Goal: Use online tool/utility: Utilize a website feature to perform a specific function

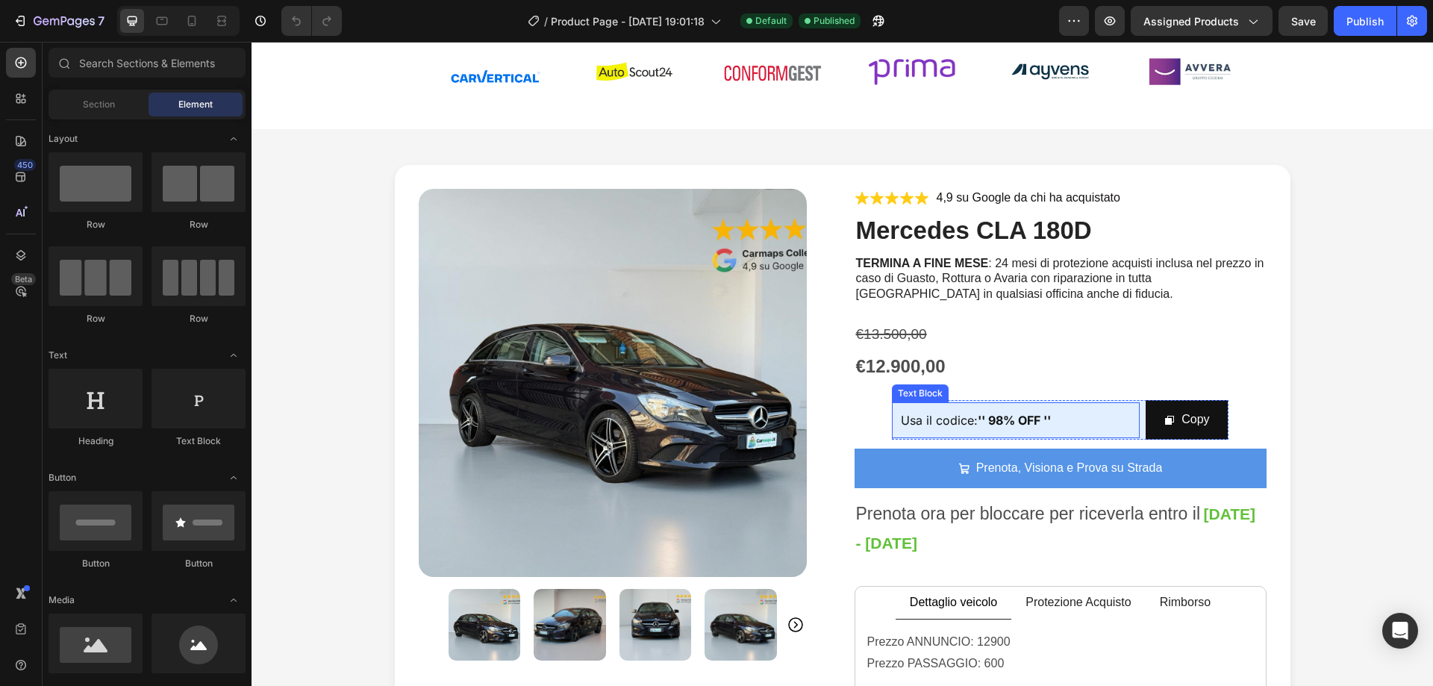
scroll to position [75, 0]
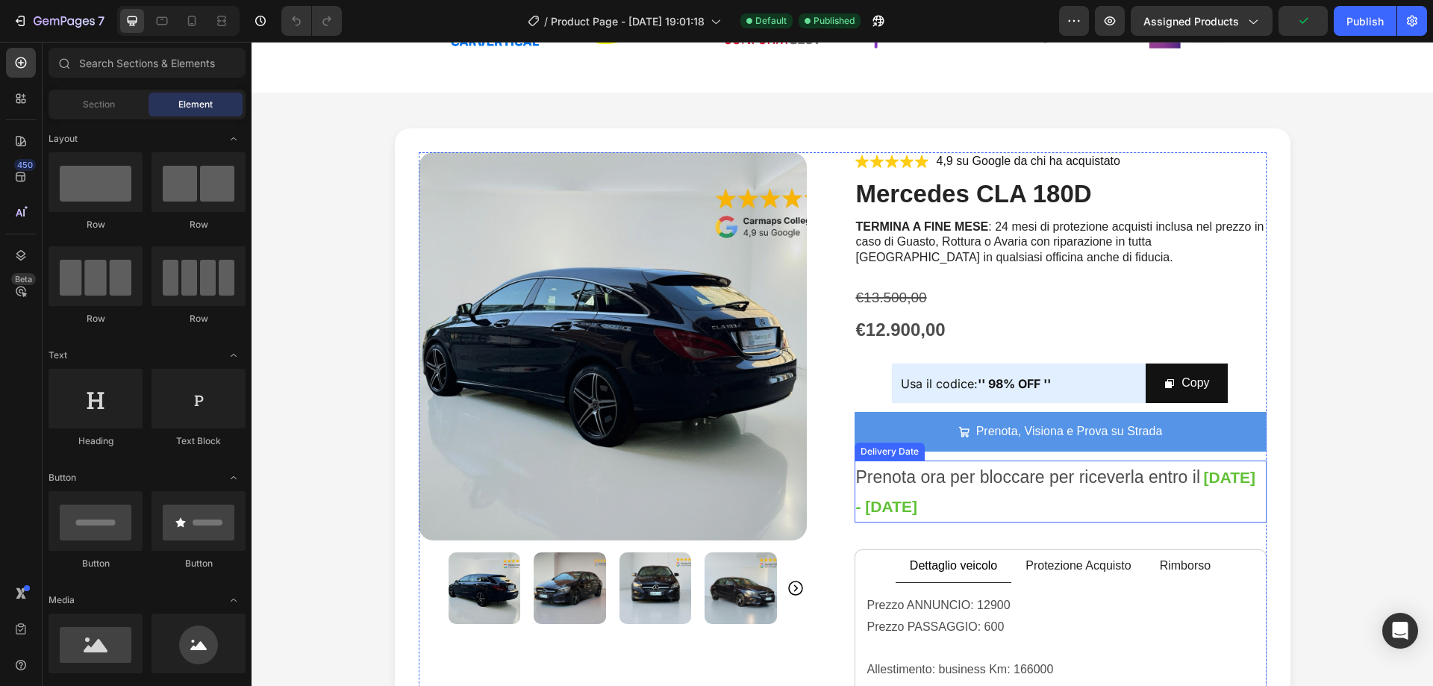
click at [929, 478] on span "Prenota ora per bloccare per riceverla entro il" at bounding box center [1028, 476] width 345 height 19
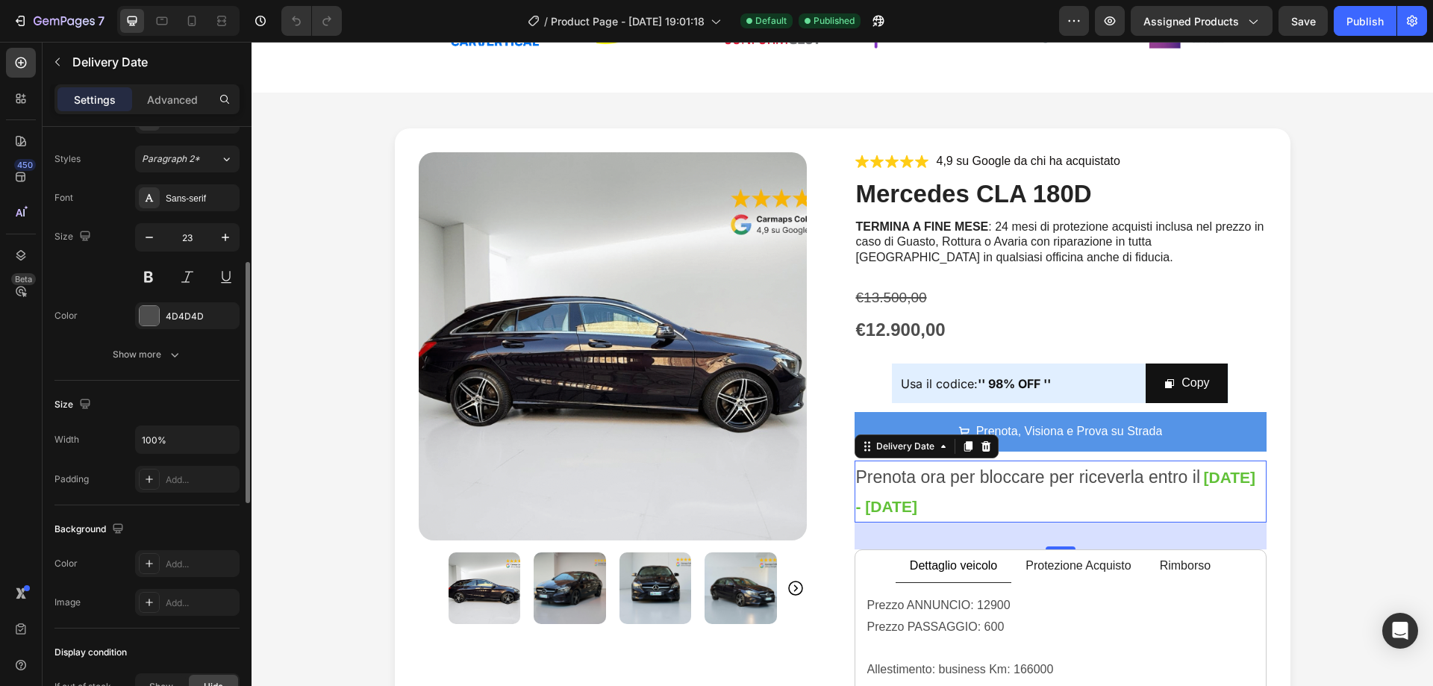
scroll to position [523, 0]
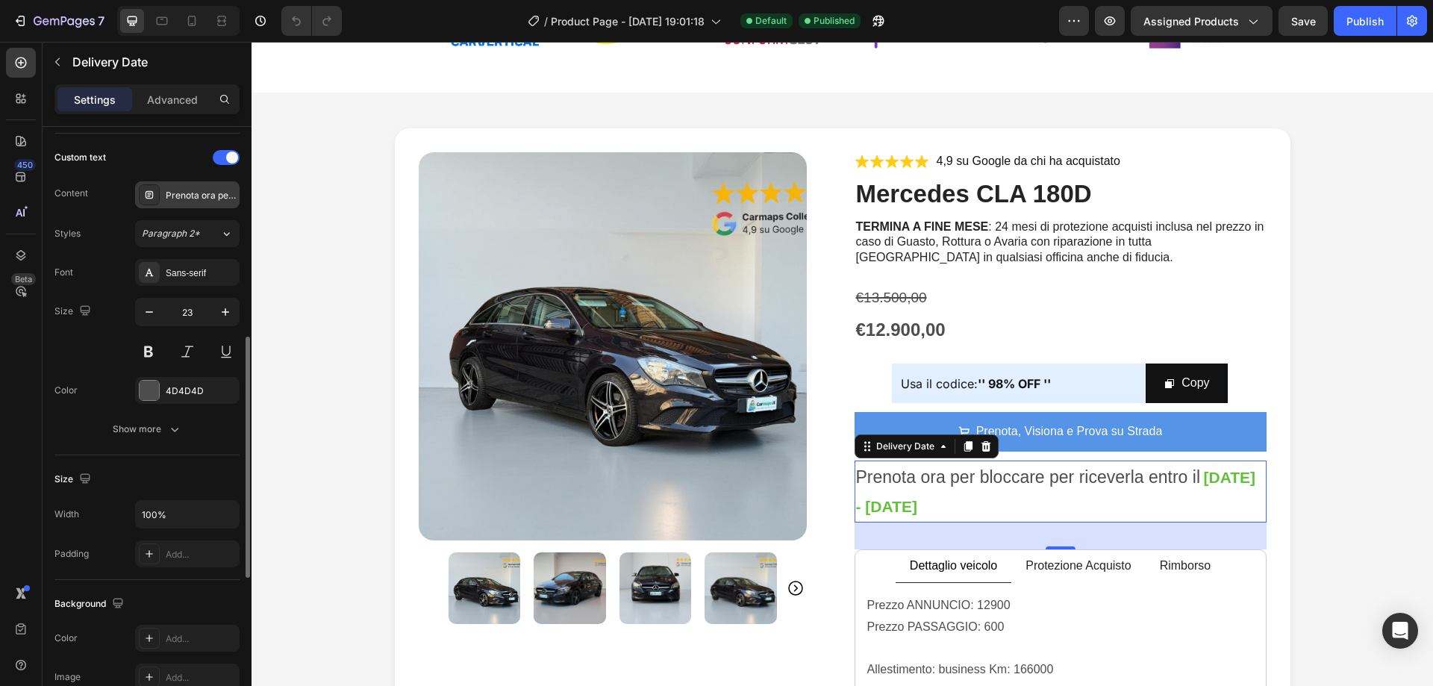
click at [190, 201] on div "Prenota ora per bloccare per riceverla entro il" at bounding box center [201, 195] width 70 height 13
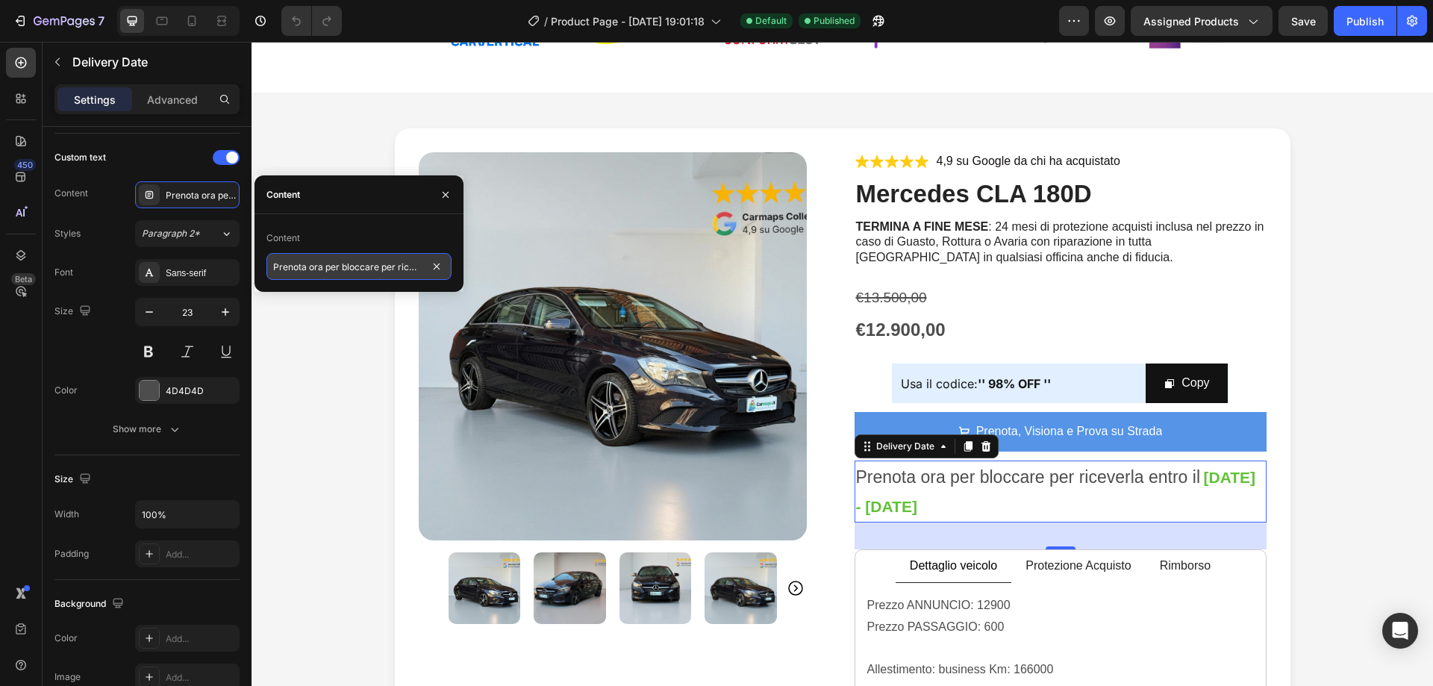
click at [322, 260] on input "Prenota ora per bloccare per riceverla entro il" at bounding box center [358, 266] width 185 height 27
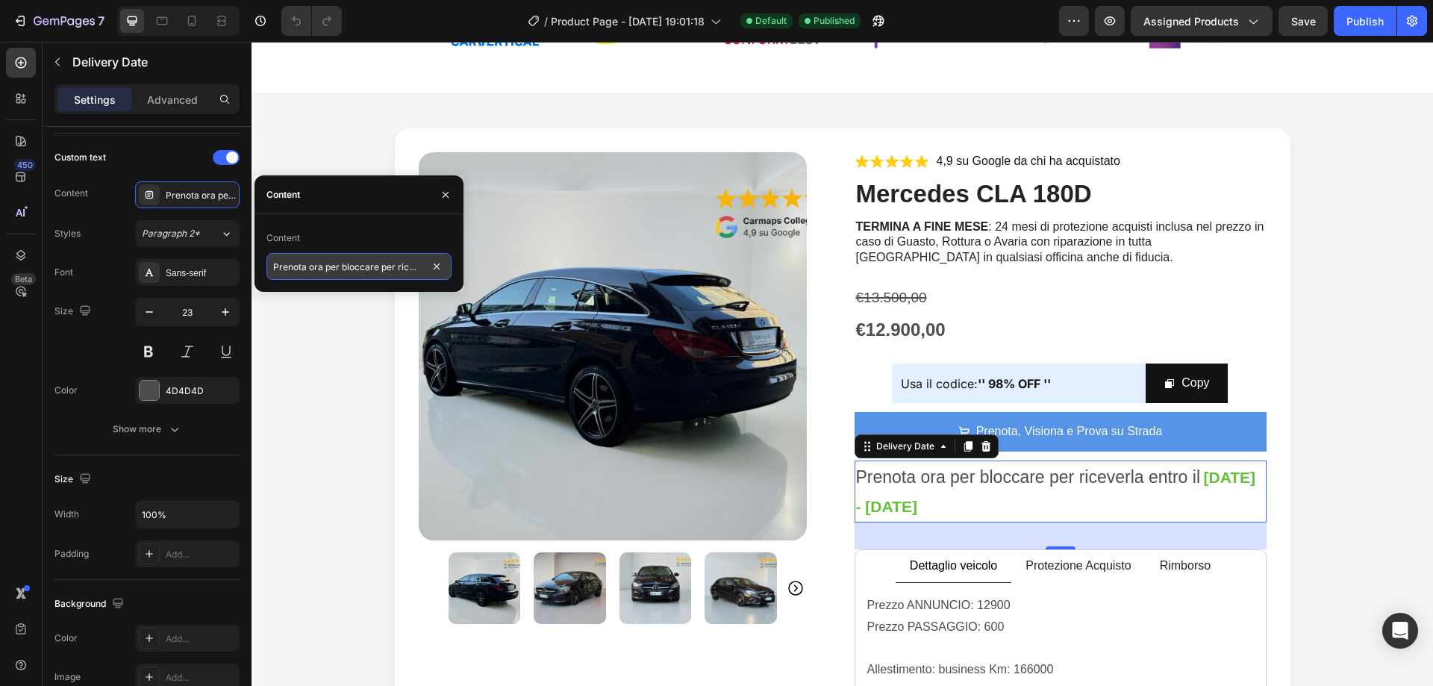
click at [322, 260] on input "Prenota ora per bloccare per riceverla entro il" at bounding box center [358, 266] width 185 height 27
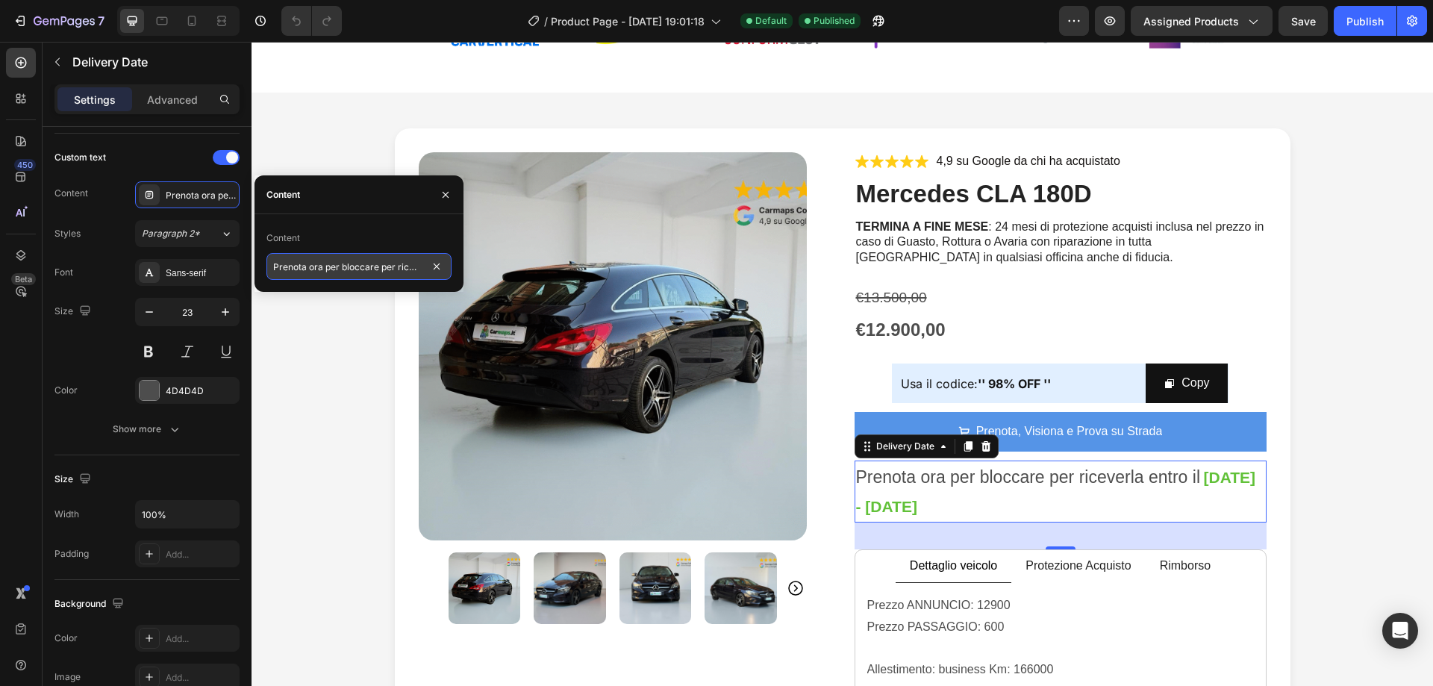
click at [322, 260] on input "Prenota ora per bloccare per riceverla entro il" at bounding box center [358, 266] width 185 height 27
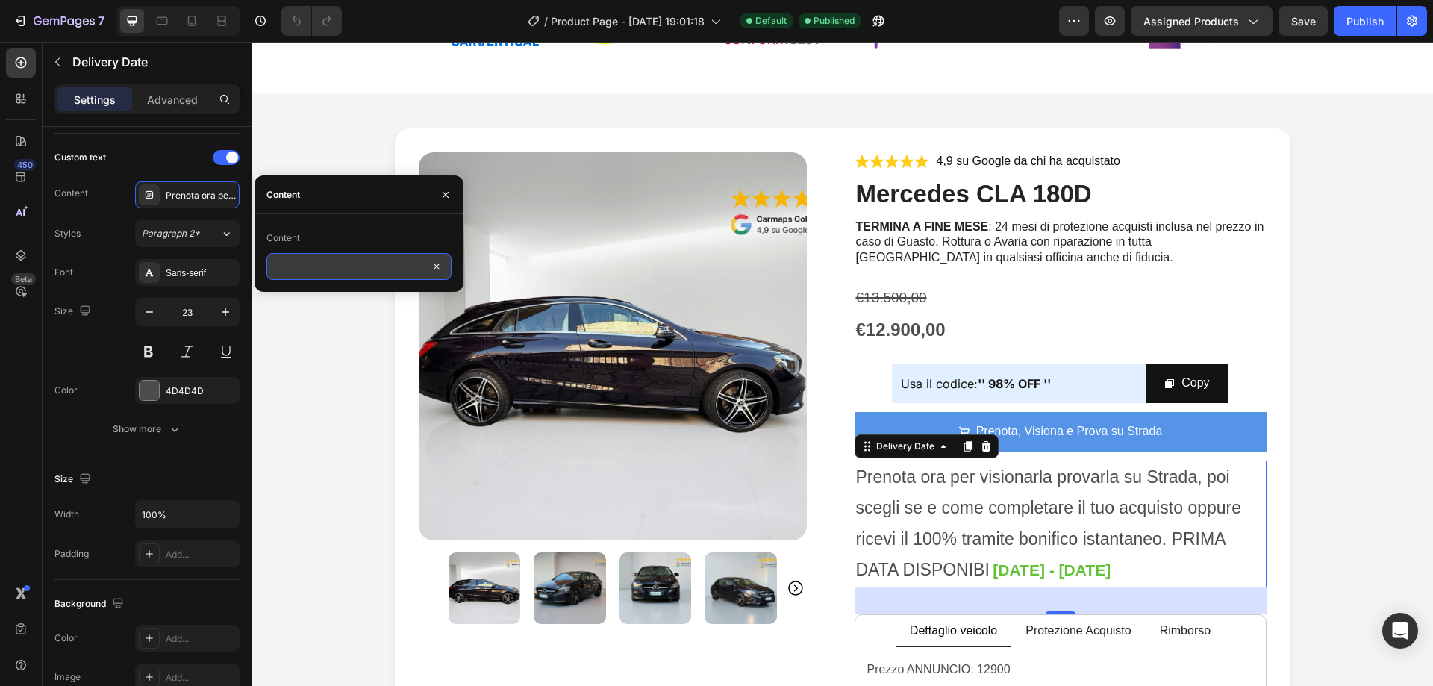
scroll to position [0, 567]
type input "Prenota ora per visionarla provarla su Strada, poi scegli se e come completare …"
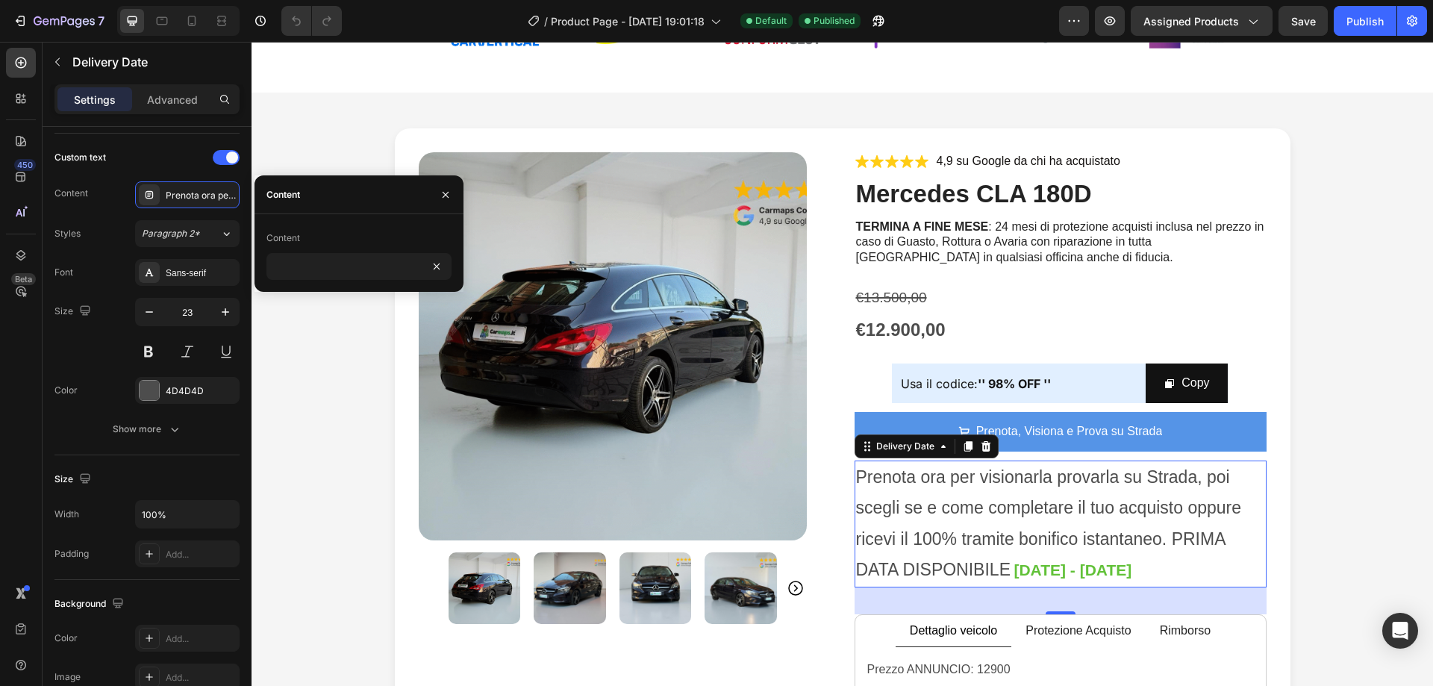
click at [1005, 574] on span "Prenota ora per visionarla provarla su Strada, poi scegli se e come completare …" at bounding box center [1049, 523] width 386 height 112
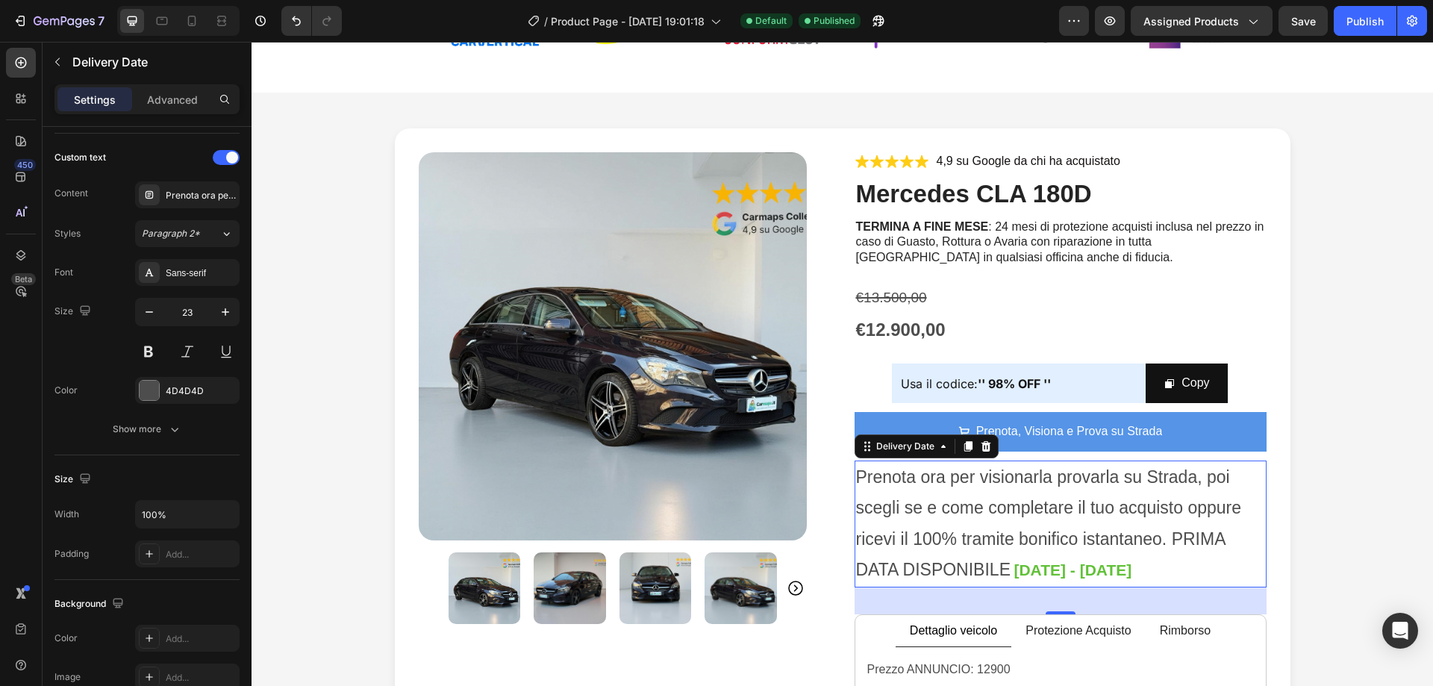
scroll to position [0, 0]
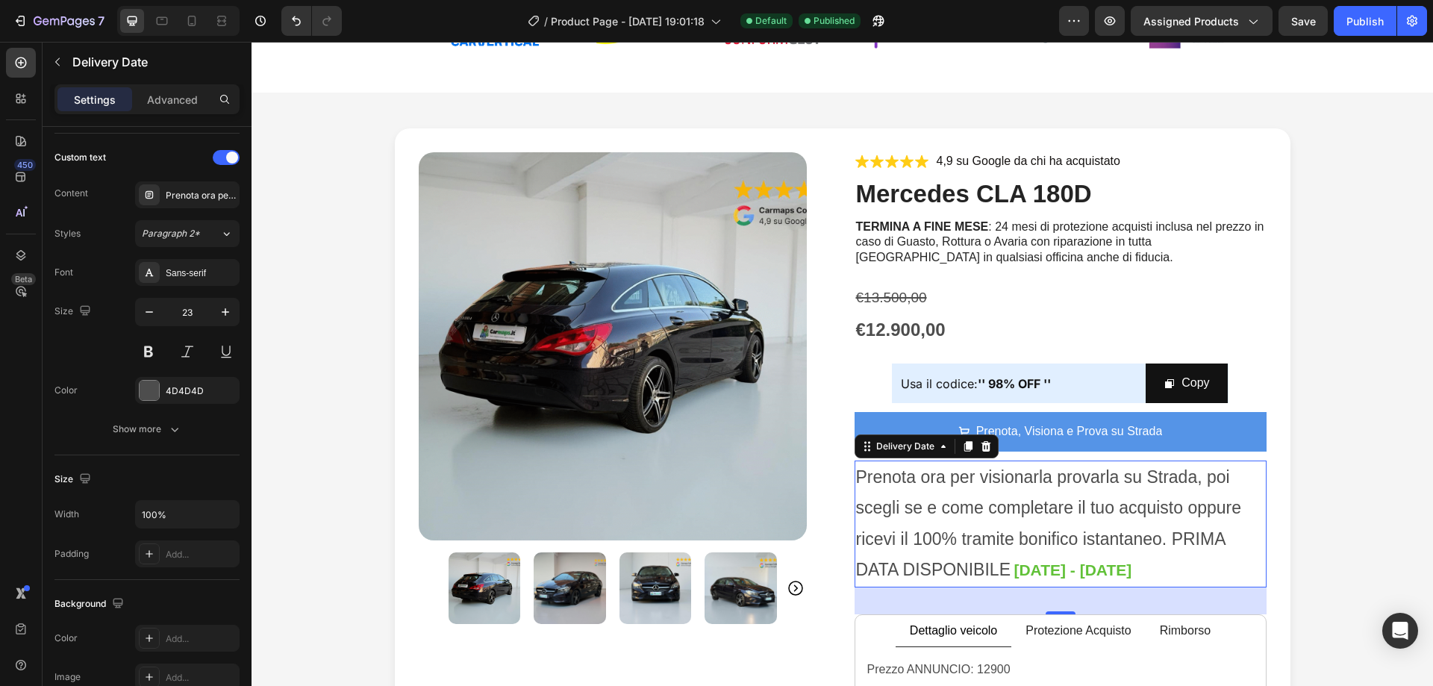
click at [1005, 574] on span "Prenota ora per visionarla provarla su Strada, poi scegli se e come completare …" at bounding box center [1049, 523] width 386 height 112
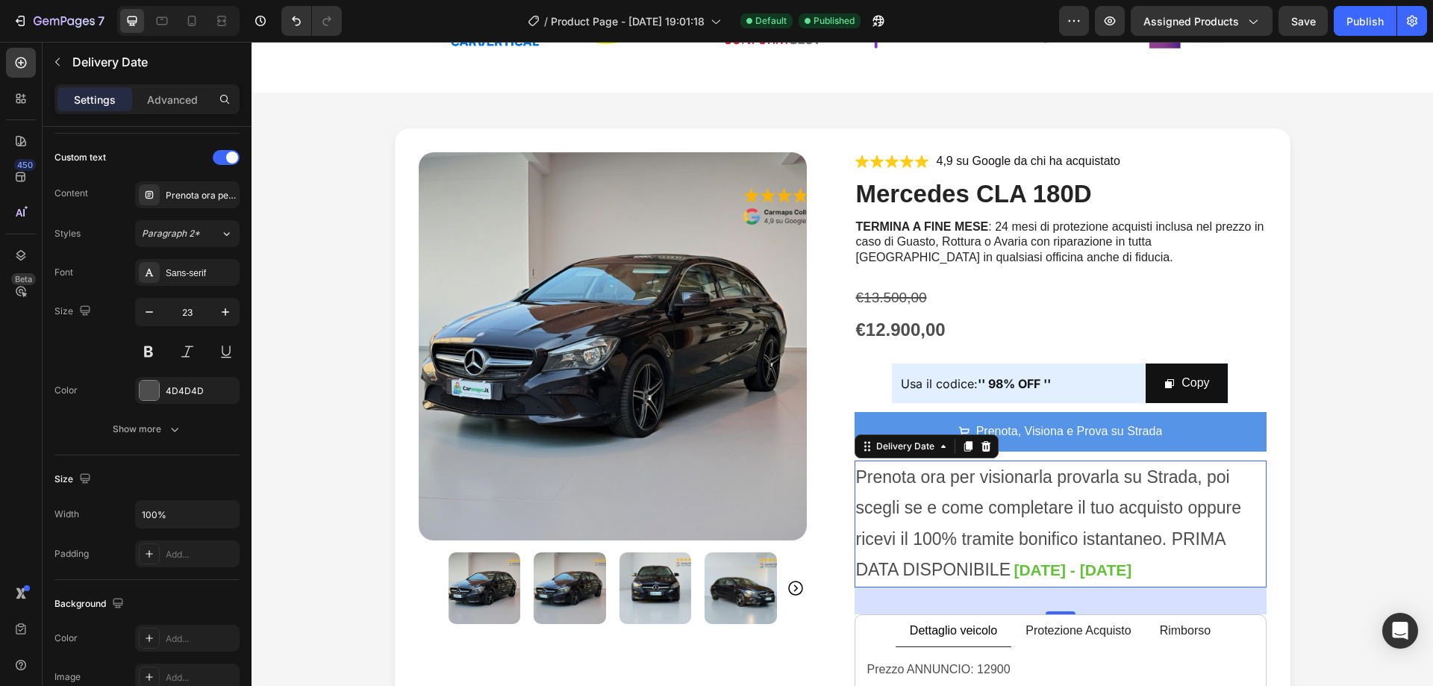
click at [1005, 574] on span "Prenota ora per visionarla provarla su Strada, poi scegli se e come completare …" at bounding box center [1049, 523] width 386 height 112
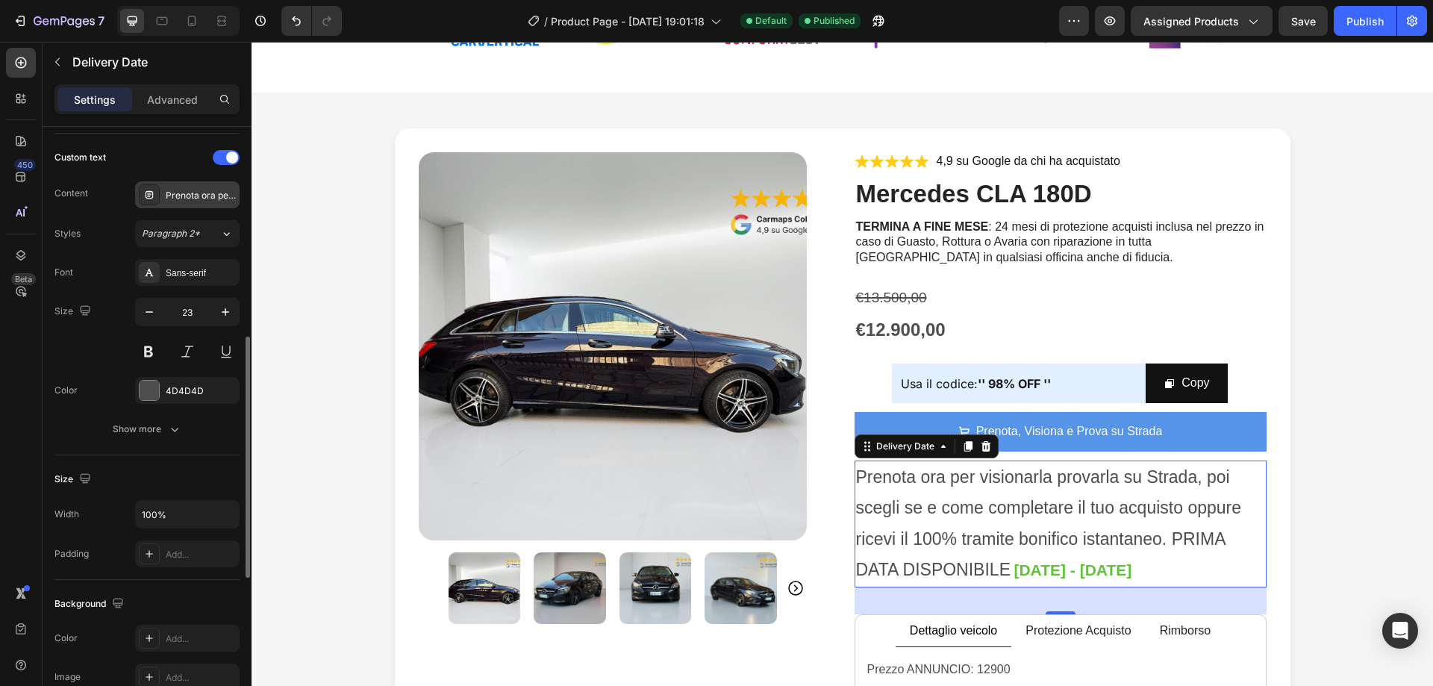
click at [190, 199] on div "Prenota ora per visionarla provarla su Strada, poi scegli se e come completare …" at bounding box center [201, 195] width 70 height 13
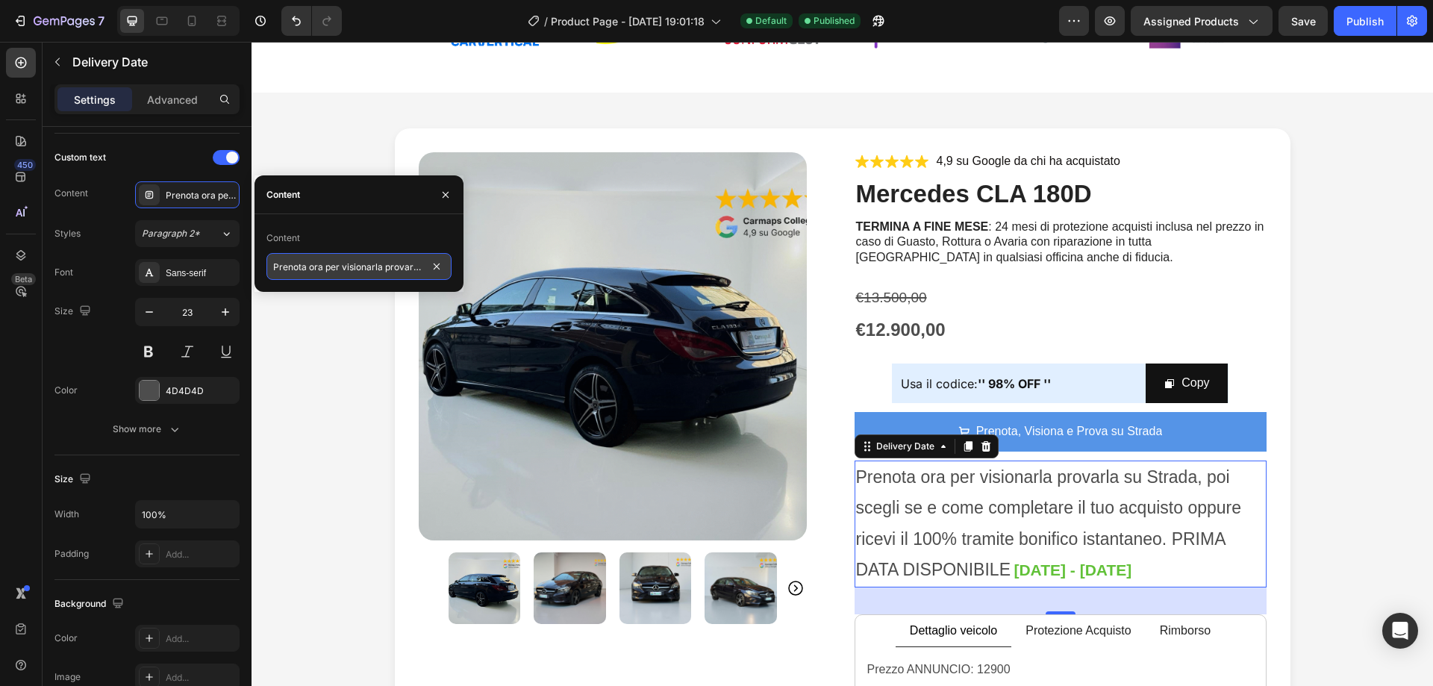
click at [355, 272] on input "Prenota ora per visionarla provarla su Strada, poi scegli se e come completare …" at bounding box center [358, 266] width 185 height 27
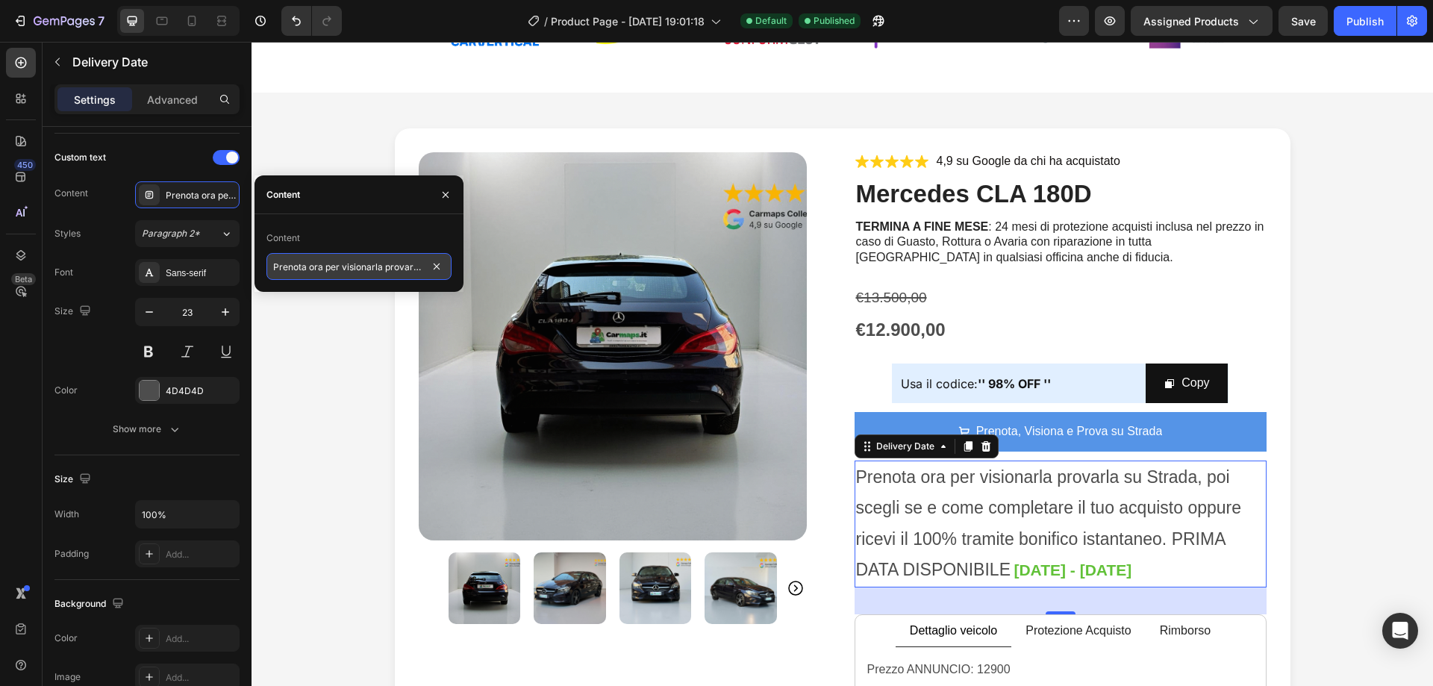
click at [355, 272] on input "Prenota ora per visionarla provarla su Strada, poi scegli se e come completare …" at bounding box center [358, 266] width 185 height 27
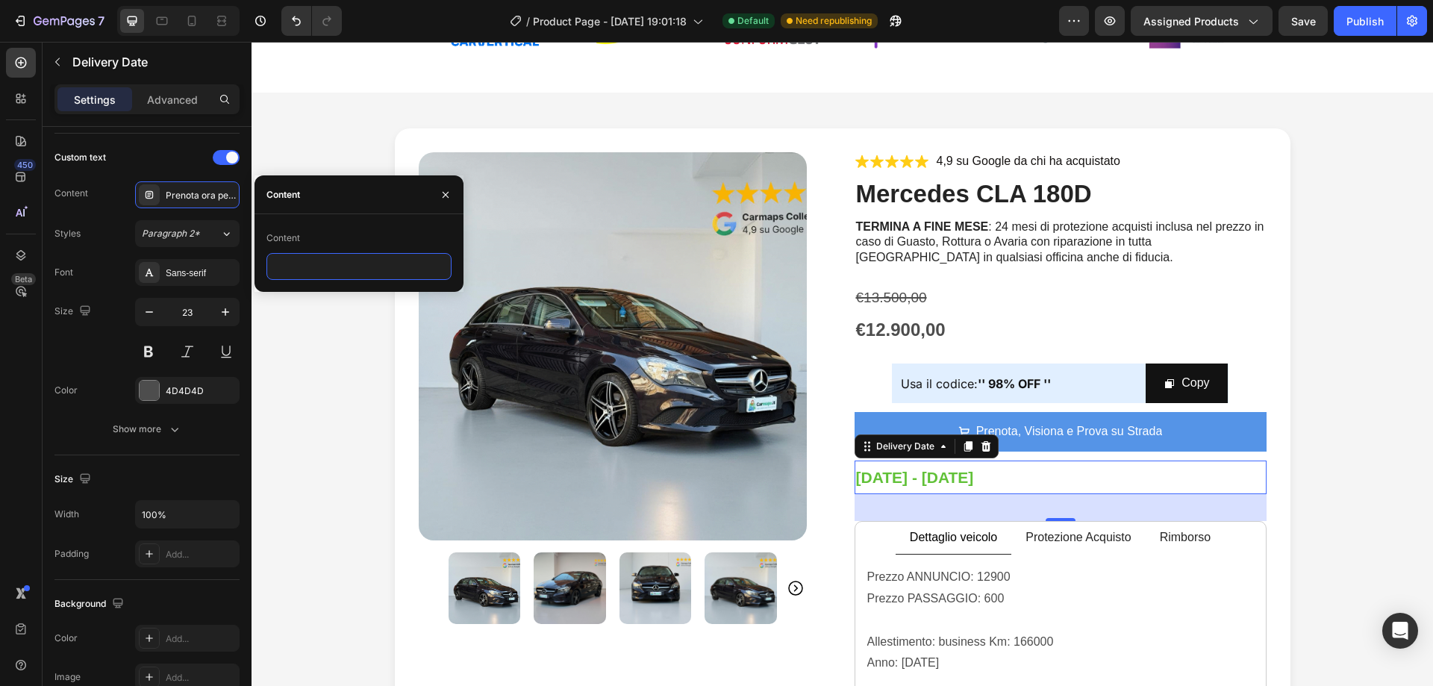
paste input "prezzo scontato, prenotazione al 2%, rimborso completo se non acquisti, protezi…"
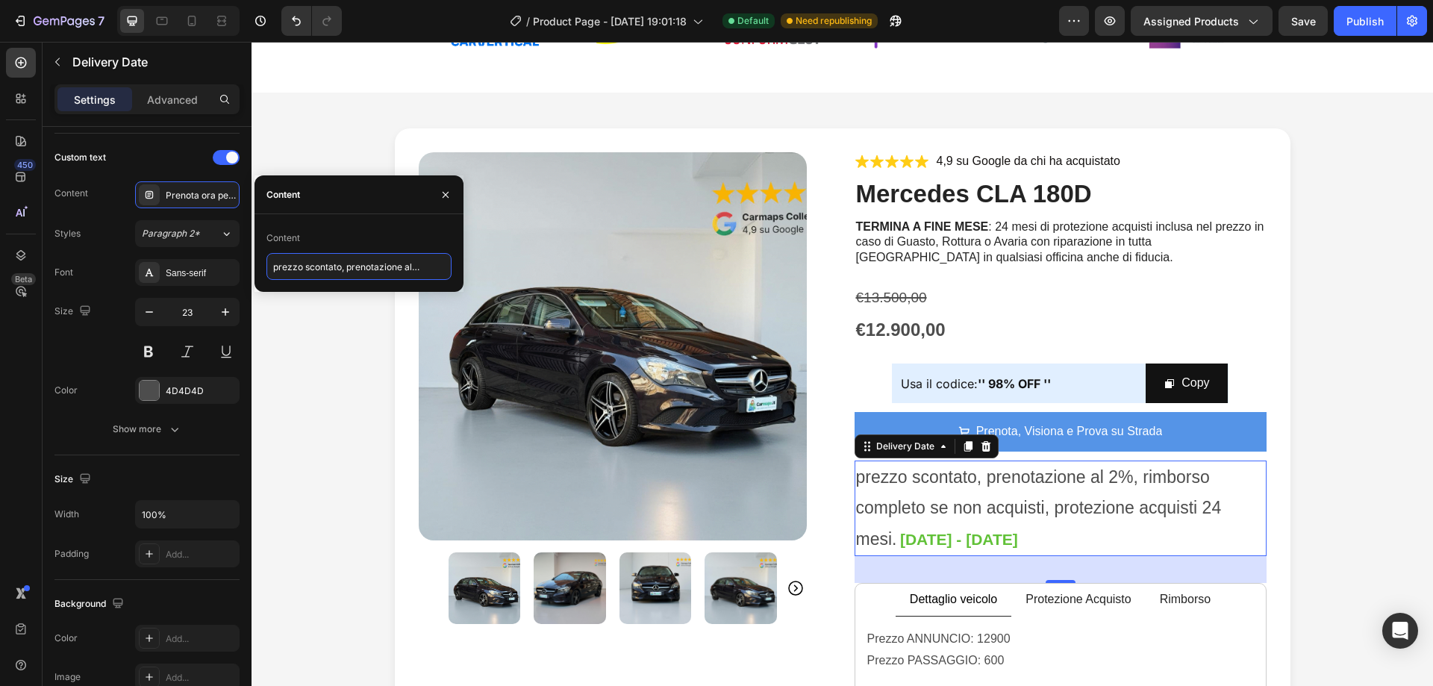
scroll to position [0, 283]
click at [329, 267] on input "prezzo scontato, prenotazione al 2%, rimborso completo se non acquisti, protezi…" at bounding box center [358, 266] width 185 height 27
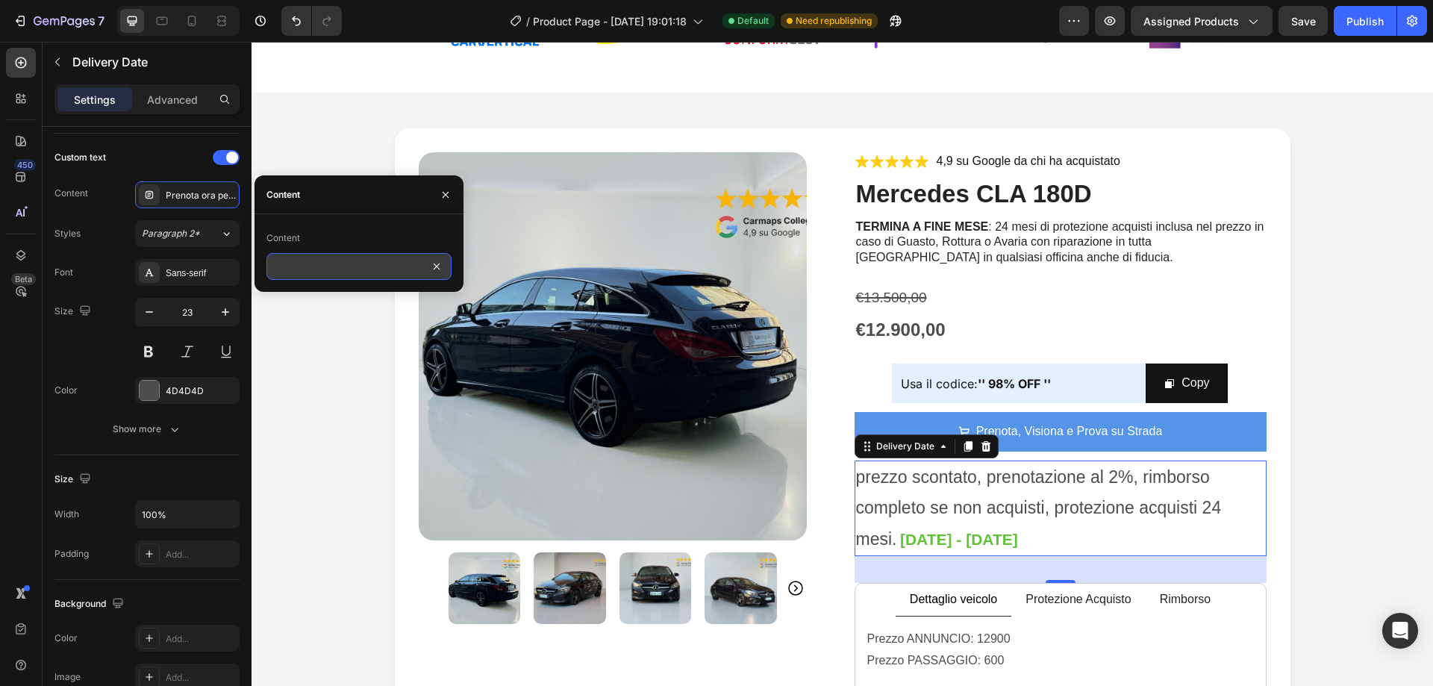
click at [296, 265] on input "prezzo scontato, prenotazione al 2%, rimborso completo se non acquisti, protezi…" at bounding box center [358, 266] width 185 height 27
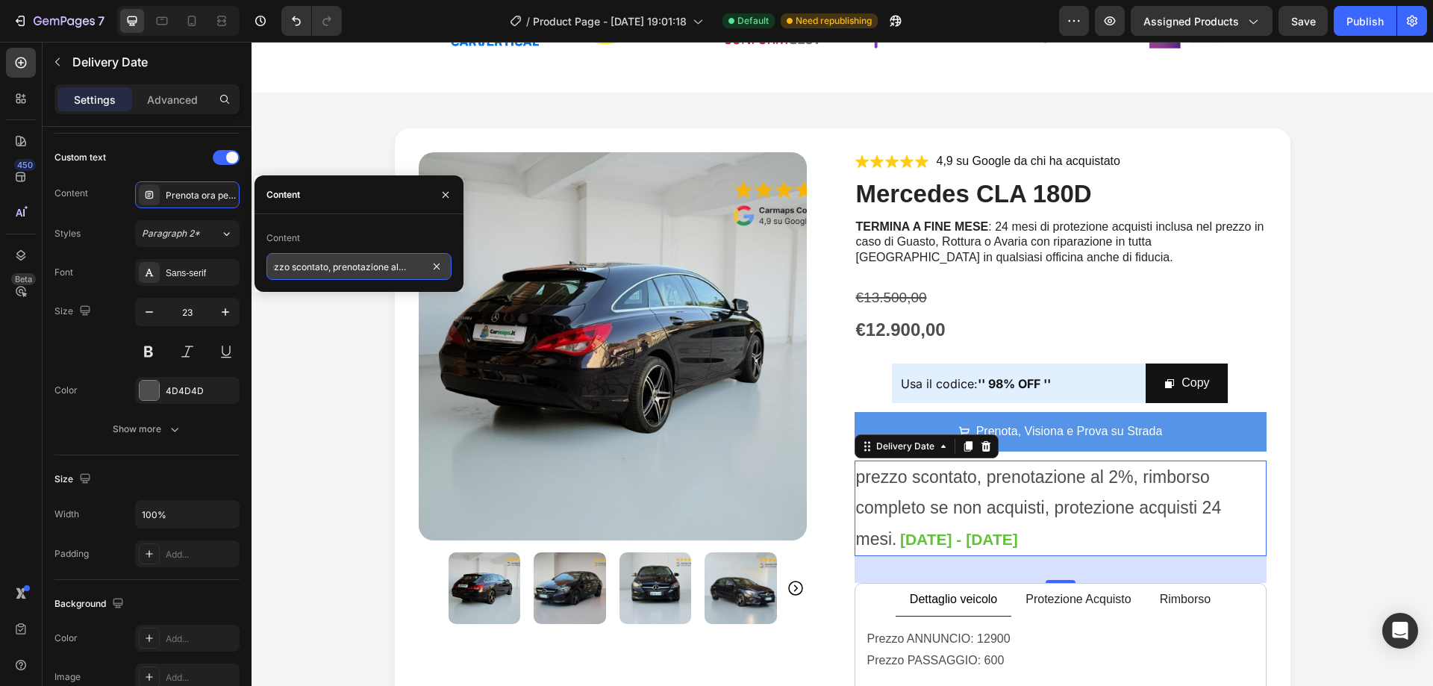
scroll to position [0, 0]
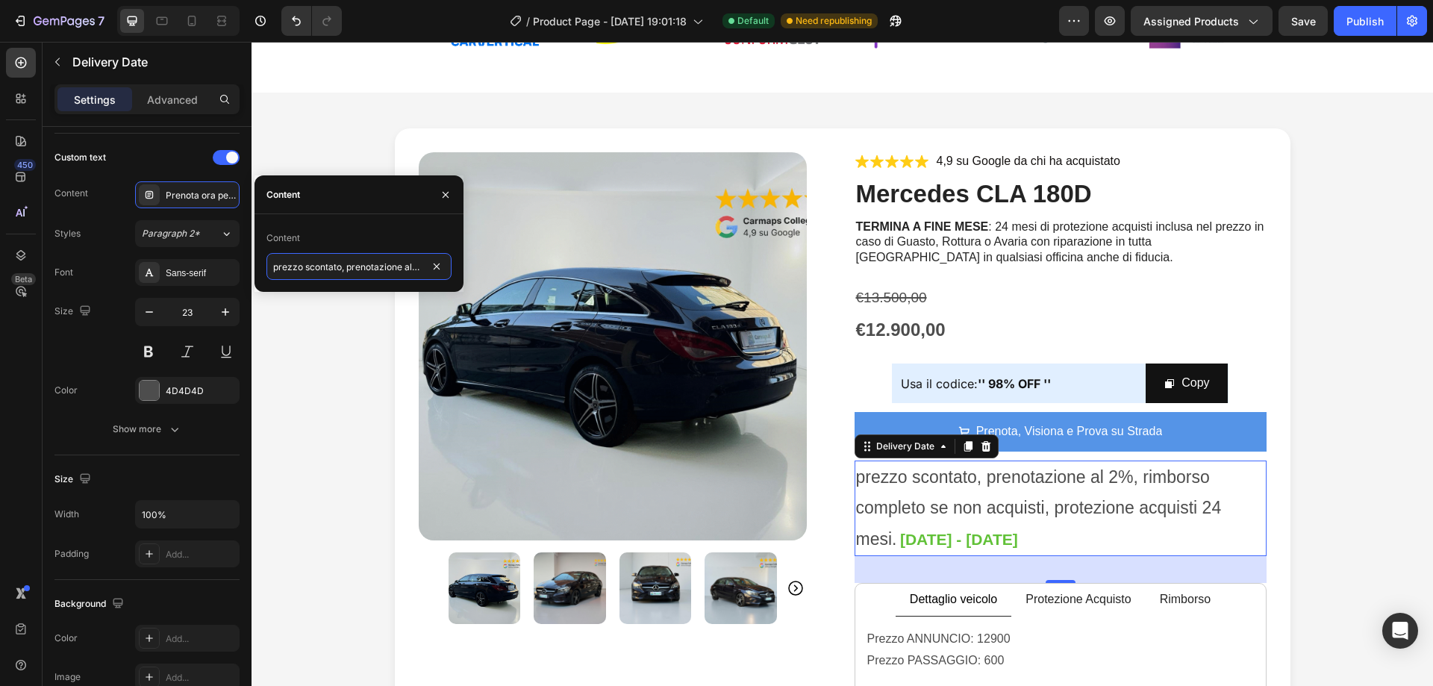
drag, startPoint x: 341, startPoint y: 266, endPoint x: 259, endPoint y: 265, distance: 82.1
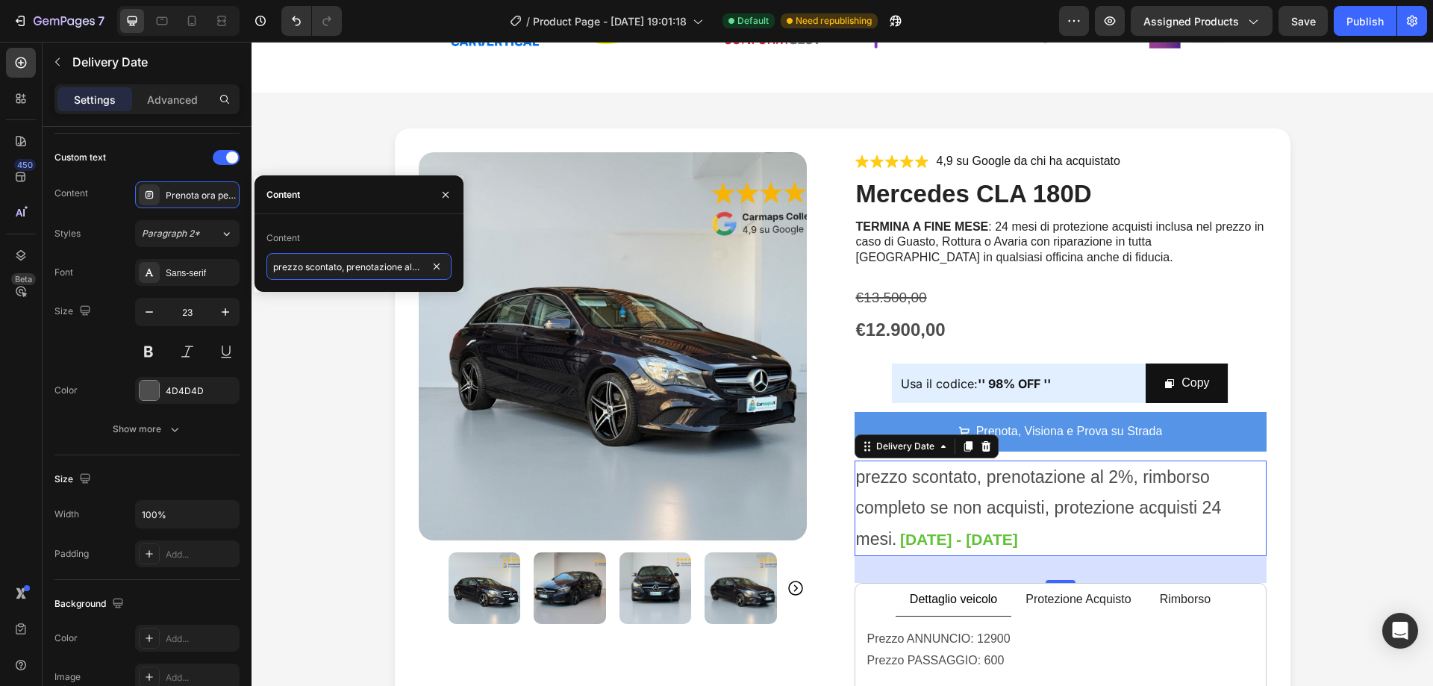
click at [259, 265] on div "Content prezzo scontato, prenotazione al 2%, rimborso completo se non acquisti,…" at bounding box center [359, 253] width 209 height 54
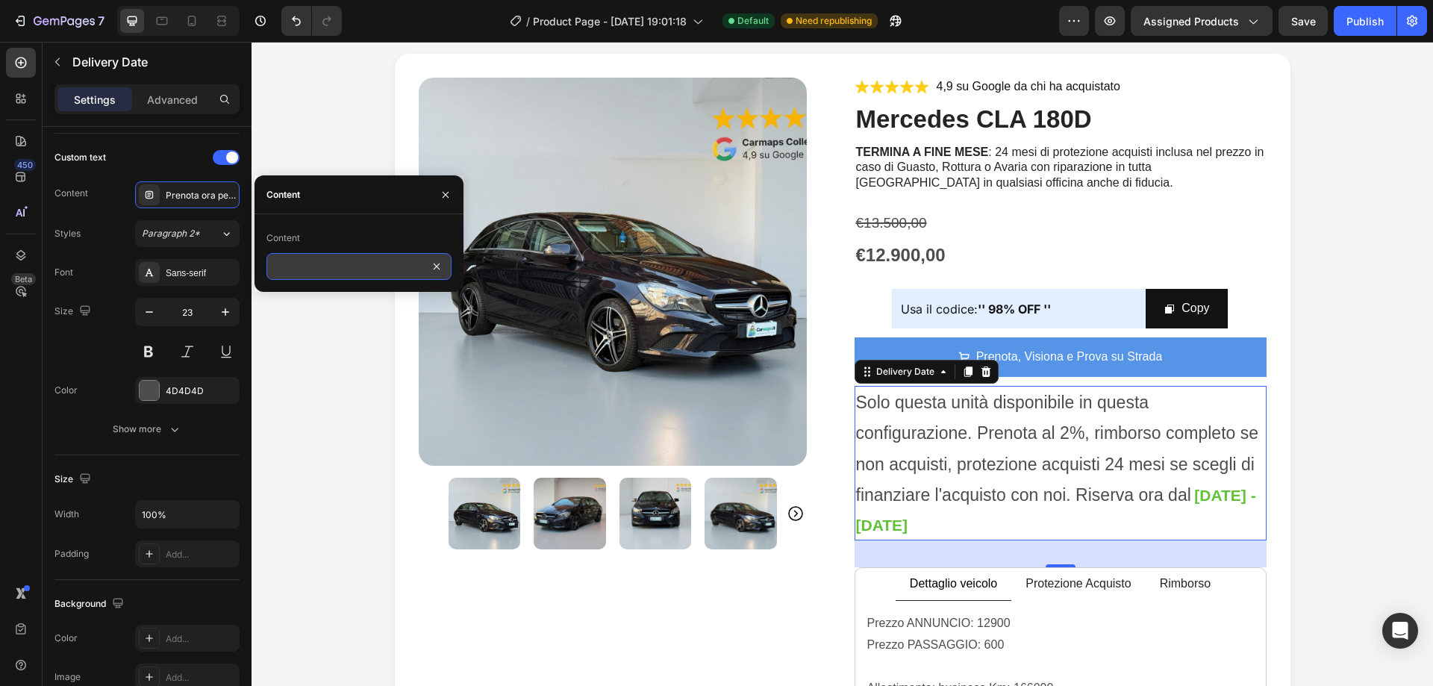
scroll to position [0, 658]
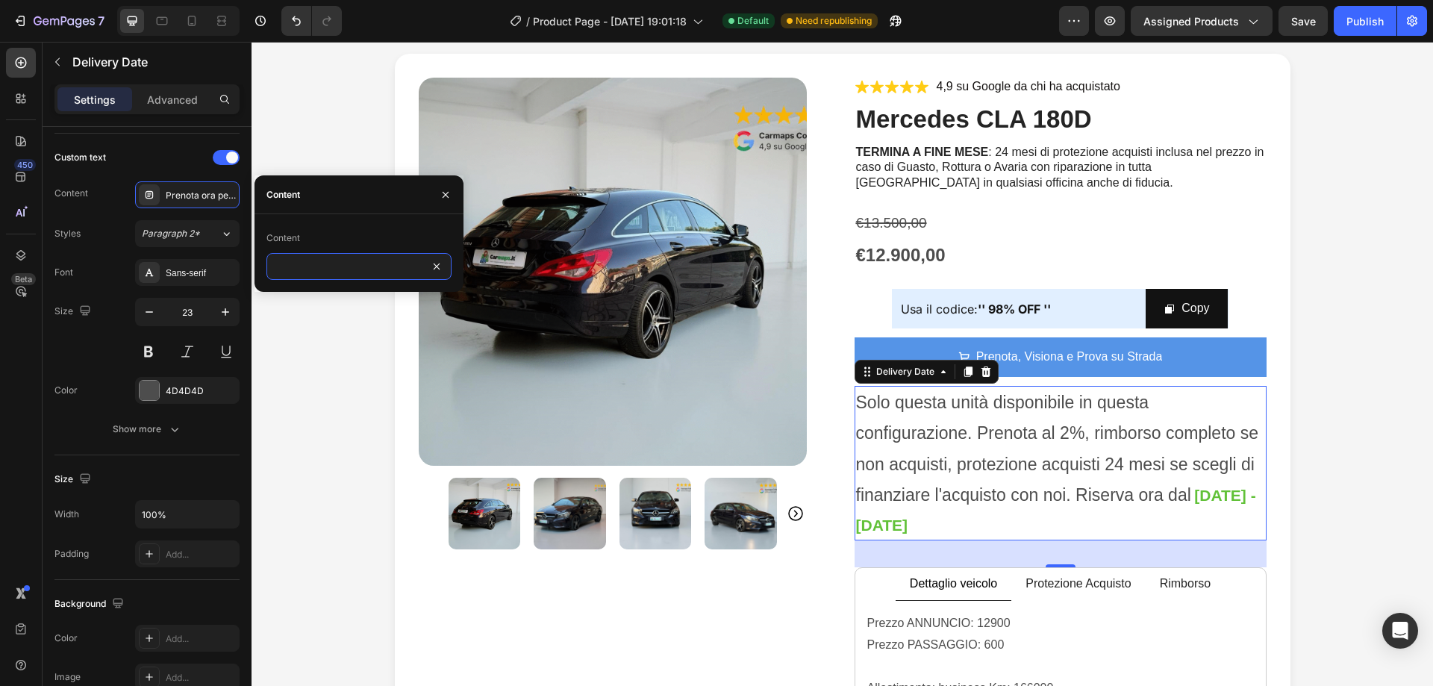
type input "Solo questa unità disponibile in questa configurazione. Prenota al 2%, rimborso…"
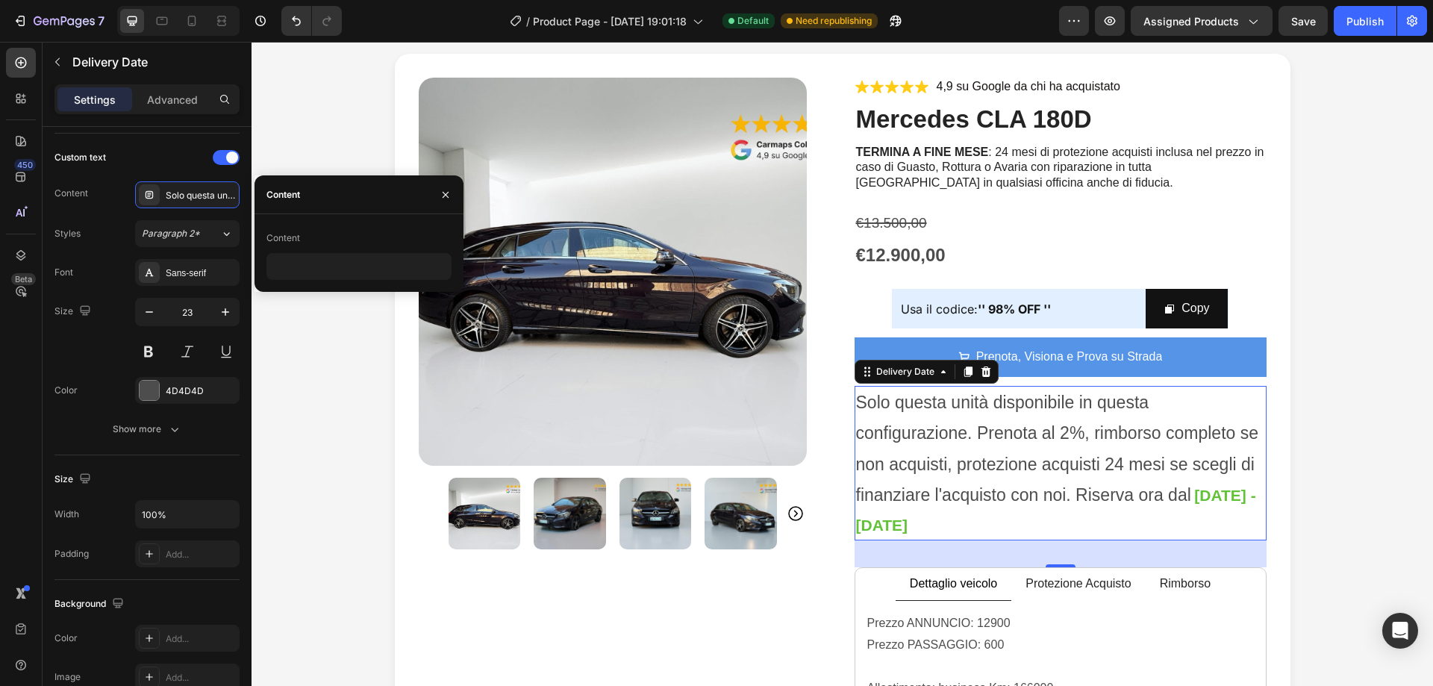
scroll to position [0, 0]
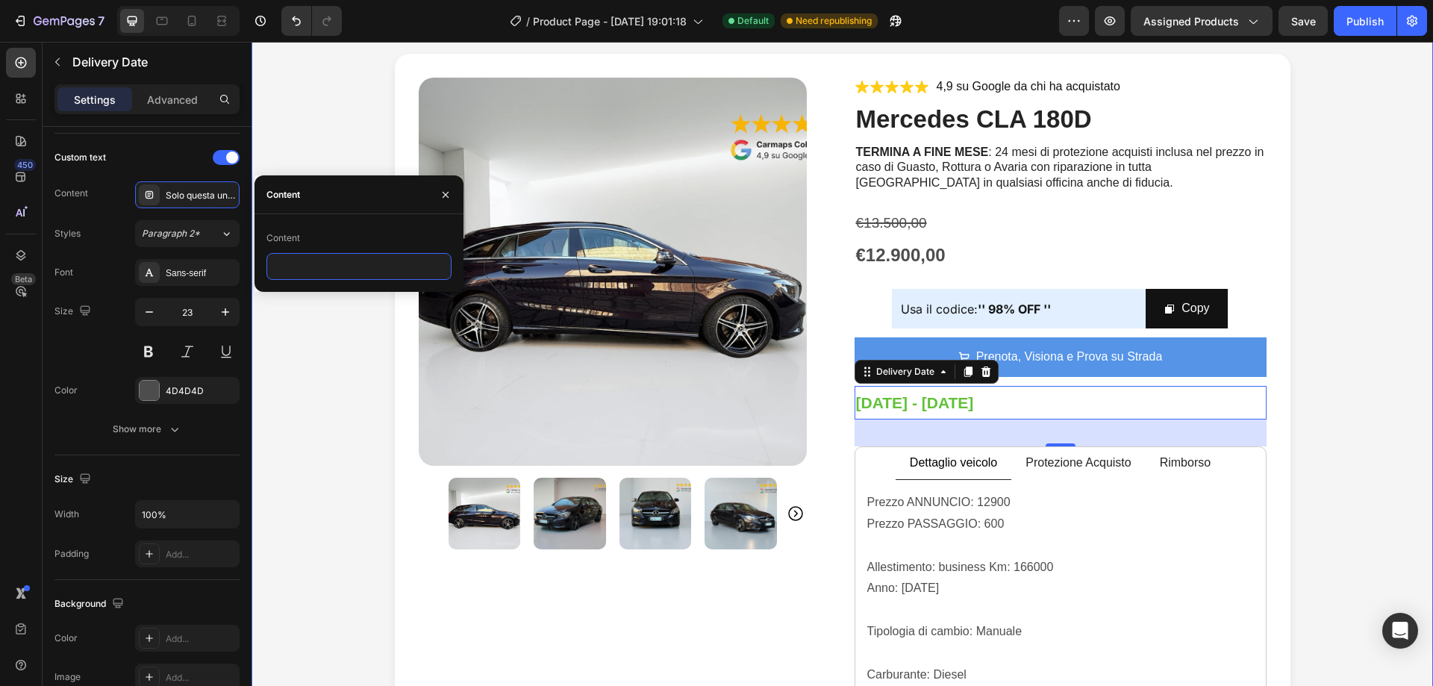
paste input "Blocca ora la tua auto: consegna confermata entro il"
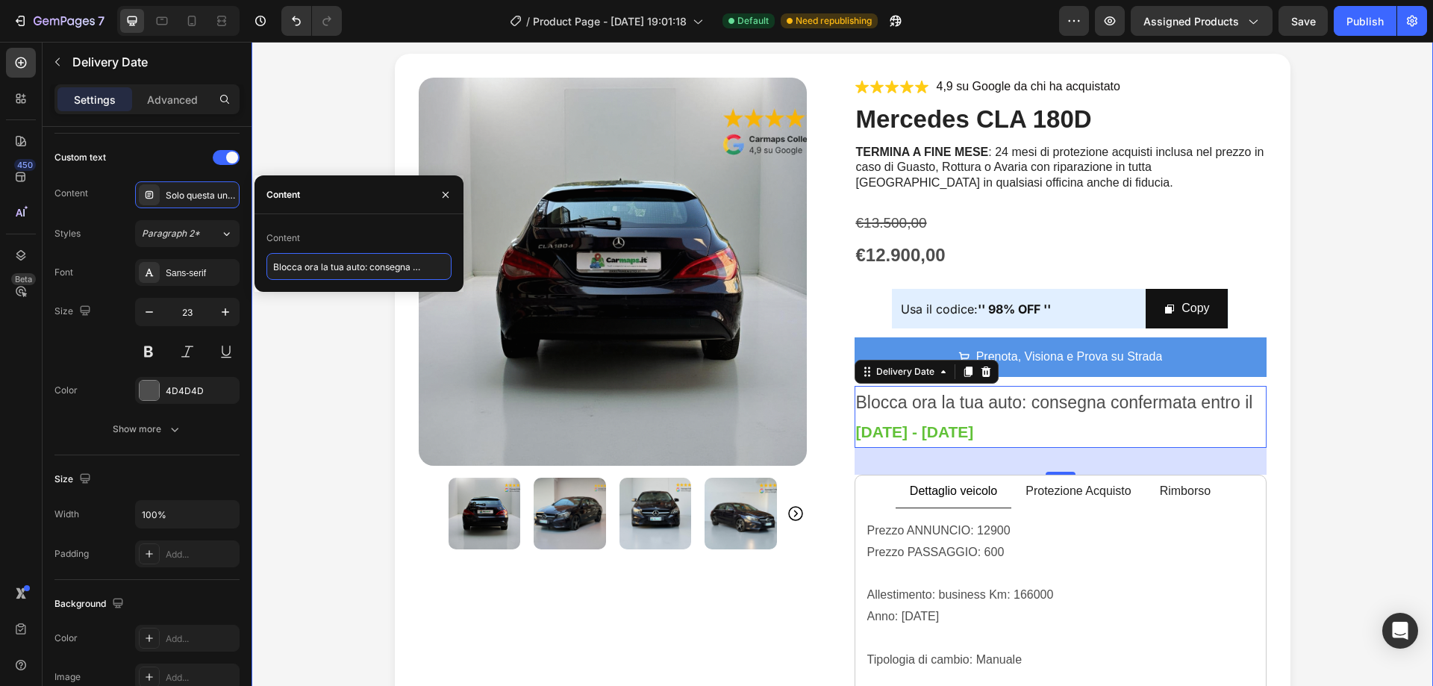
scroll to position [0, 72]
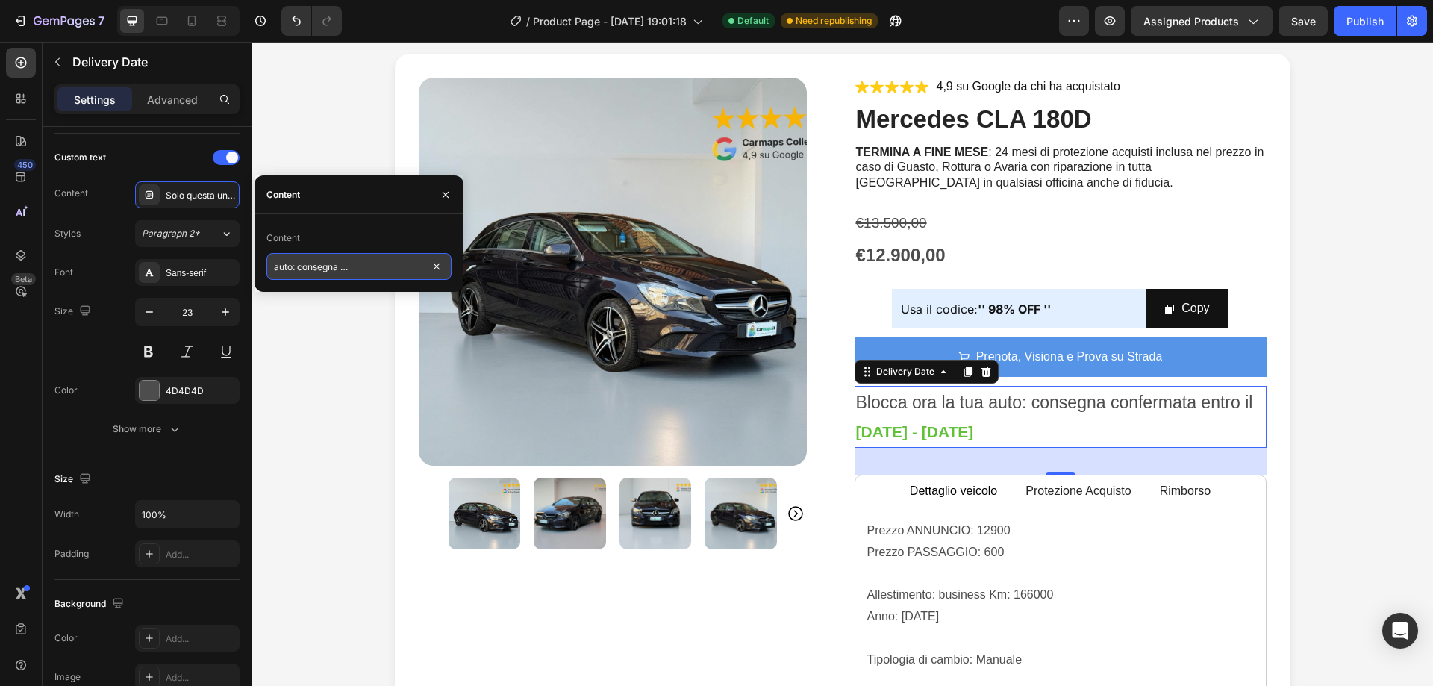
drag, startPoint x: 392, startPoint y: 267, endPoint x: 342, endPoint y: 266, distance: 50.0
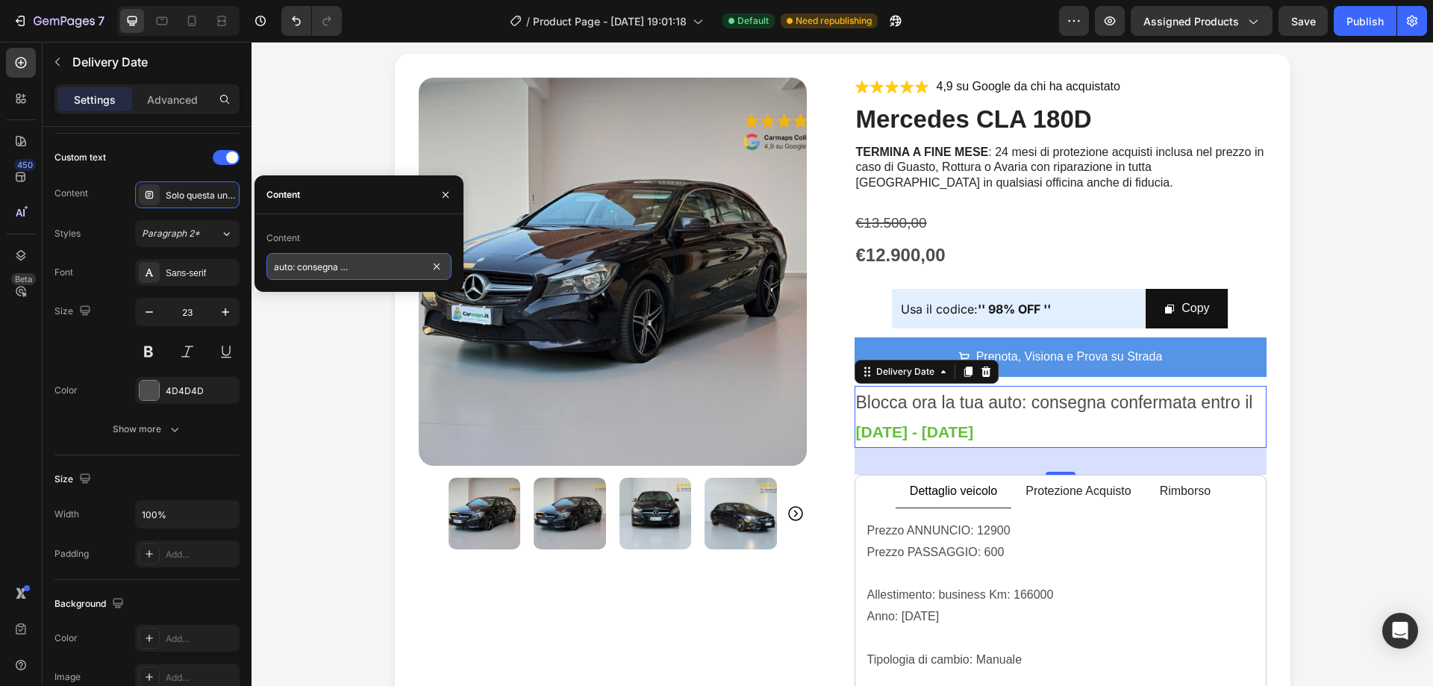
click at [342, 266] on input "Blocca ora la tua auto: consegna confermata entro il" at bounding box center [358, 266] width 185 height 27
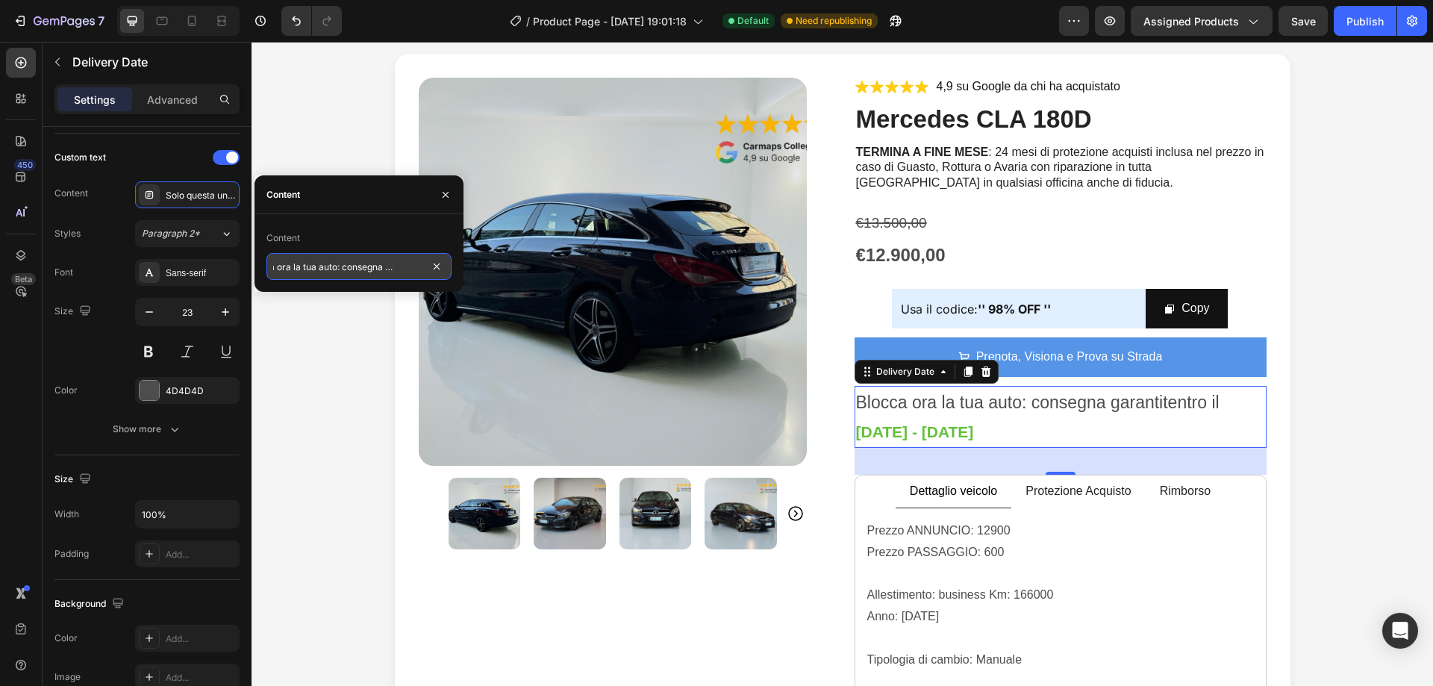
scroll to position [0, 33]
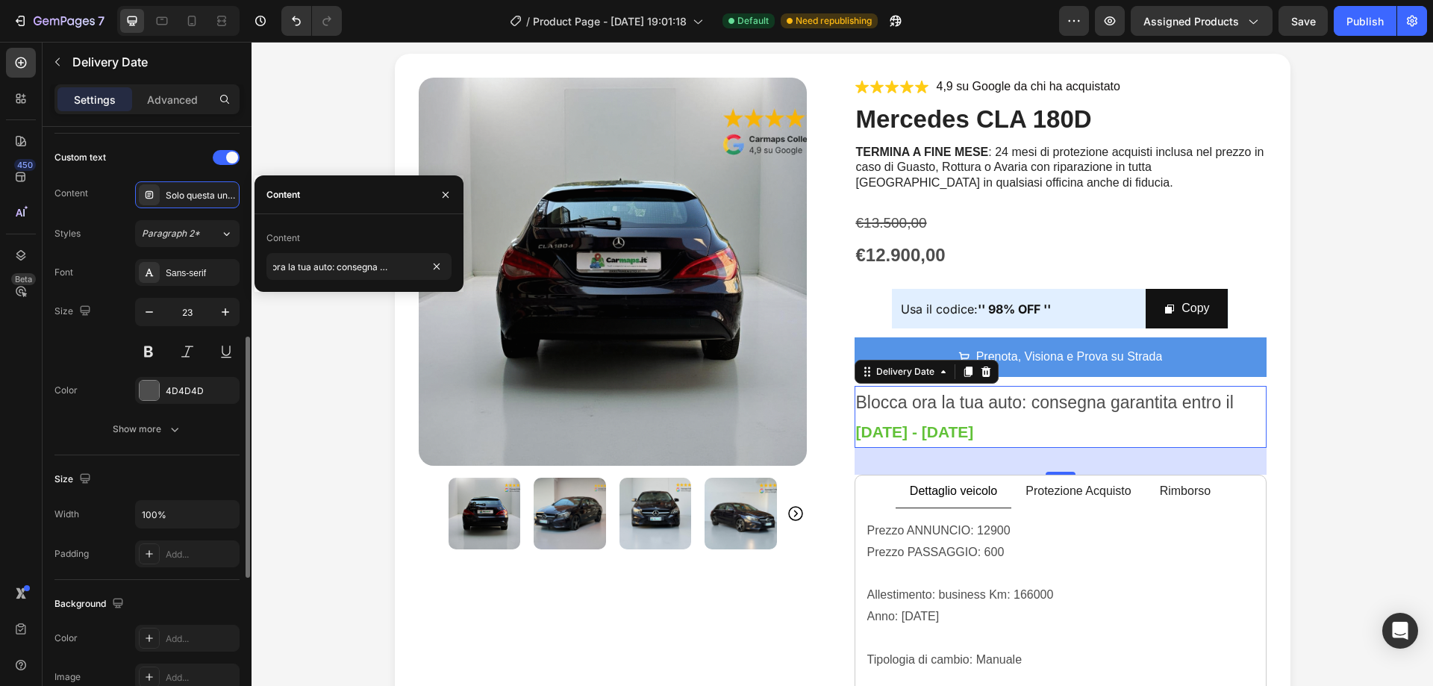
click at [122, 226] on div "Styles Paragraph 2*" at bounding box center [146, 233] width 185 height 27
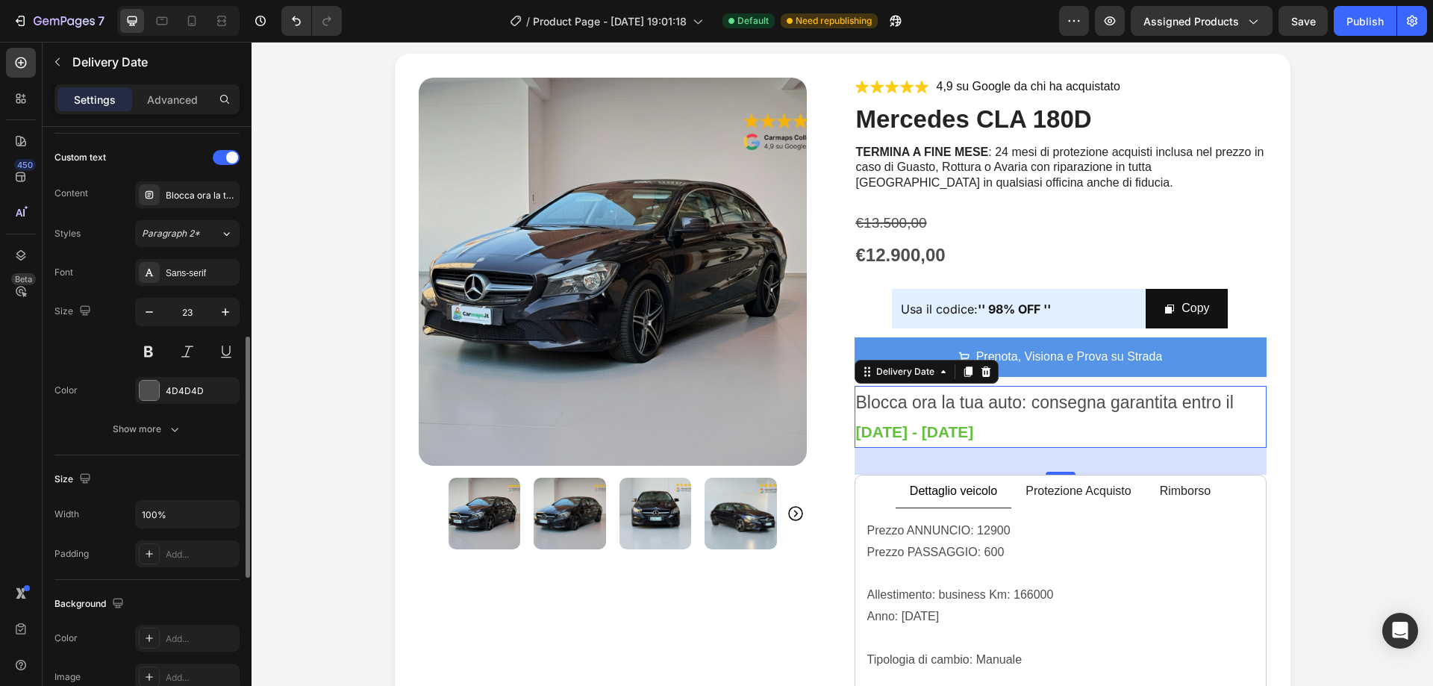
scroll to position [0, 0]
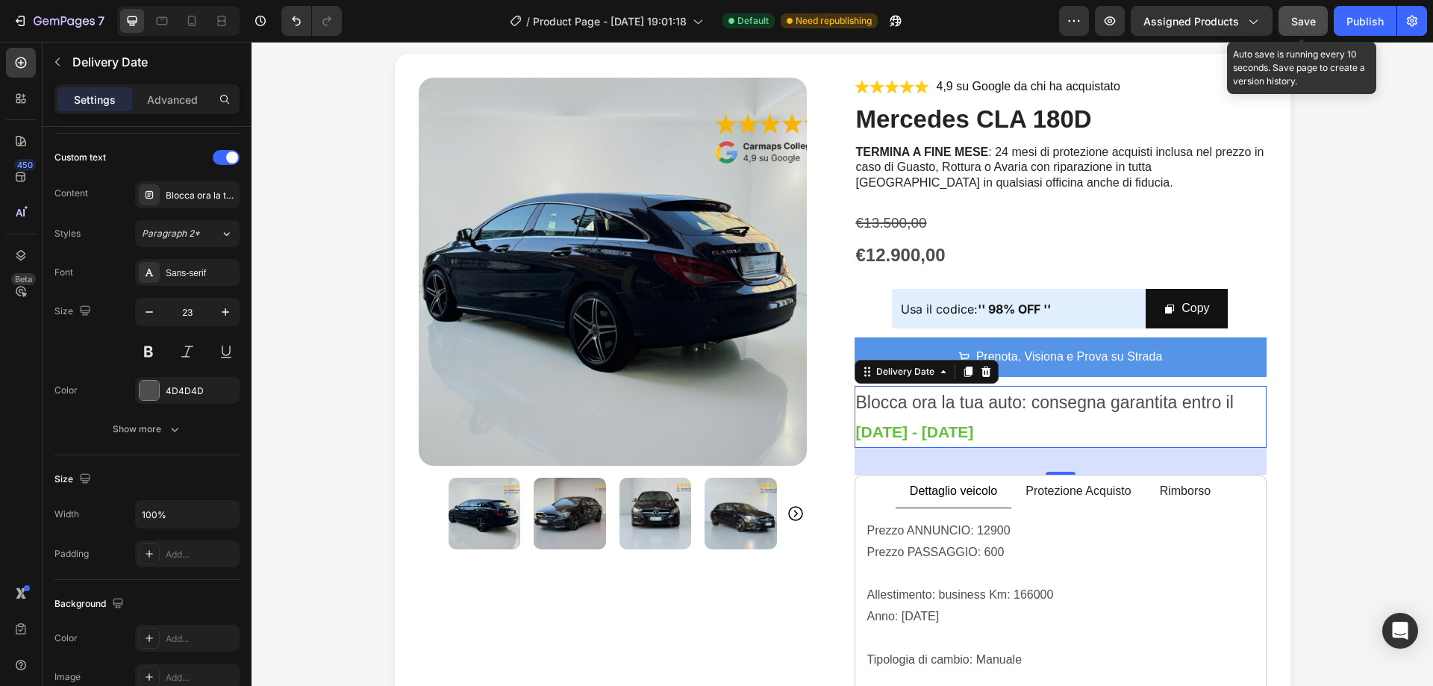
click at [1307, 22] on span "Save" at bounding box center [1303, 21] width 25 height 13
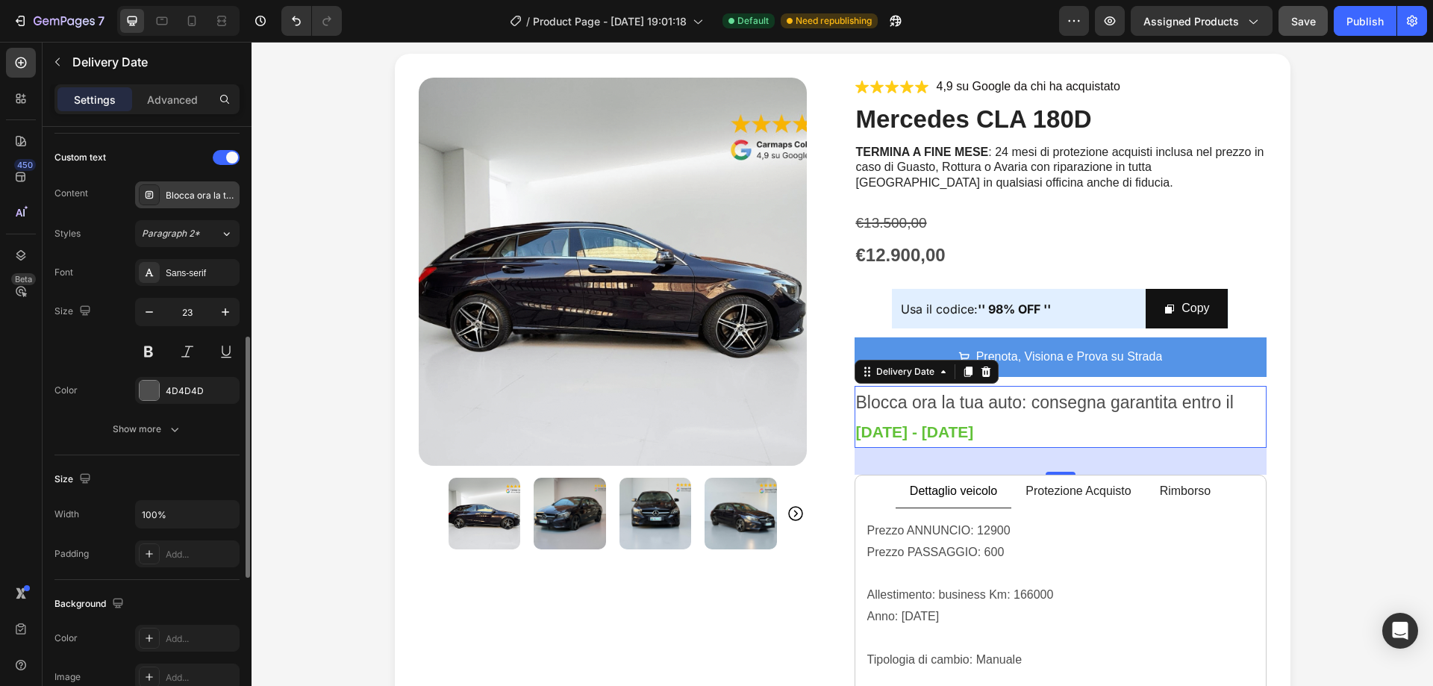
click at [194, 202] on div "Blocca ora la tua auto: consegna garantita entro il" at bounding box center [187, 194] width 105 height 27
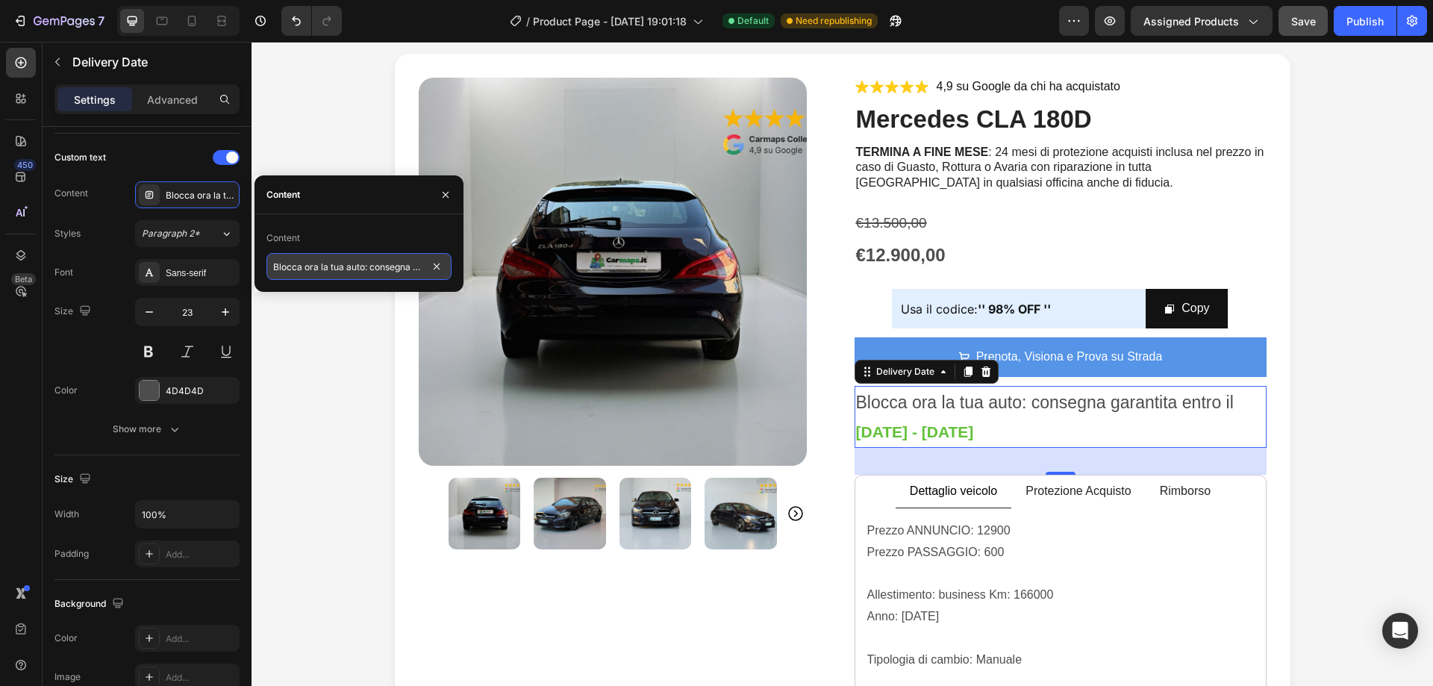
click at [398, 261] on input "Blocca ora la tua auto: consegna garantita entro il" at bounding box center [358, 266] width 185 height 27
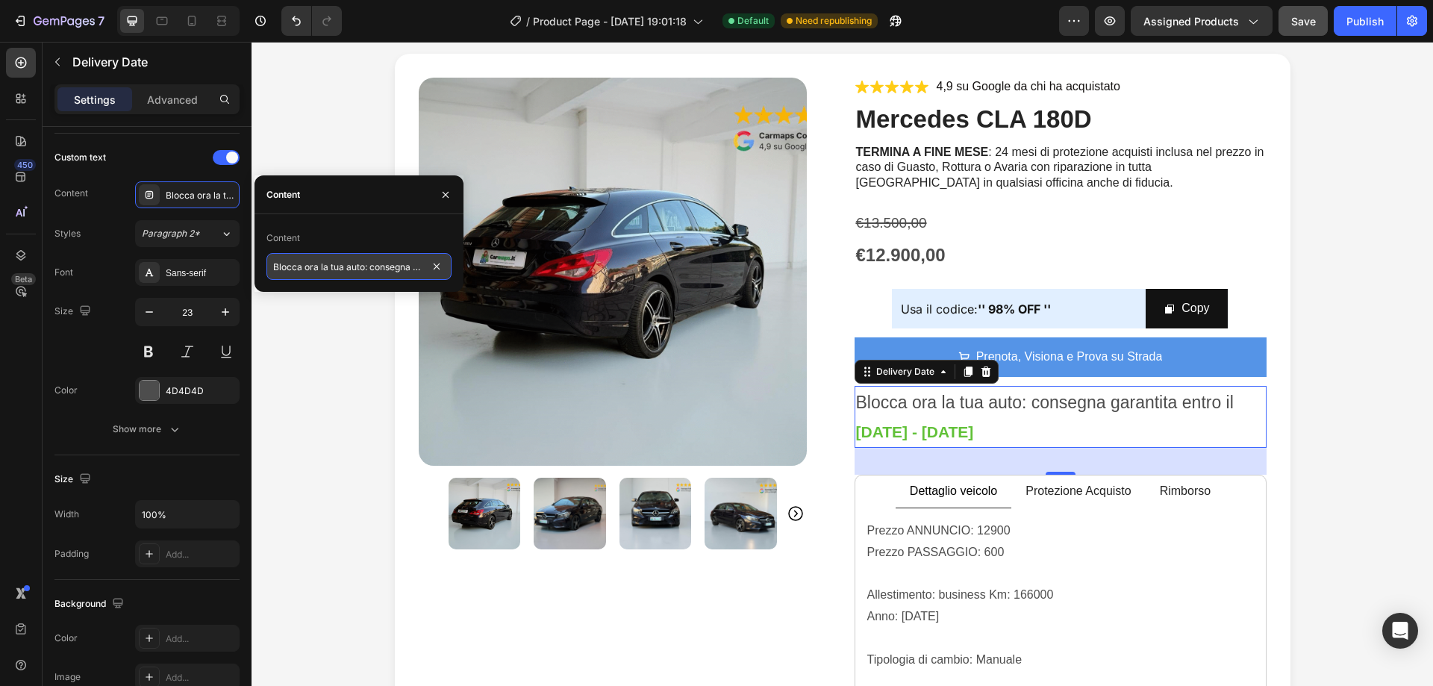
click at [385, 269] on input "Blocca ora la tua auto: consegna garantita entro il" at bounding box center [358, 266] width 185 height 27
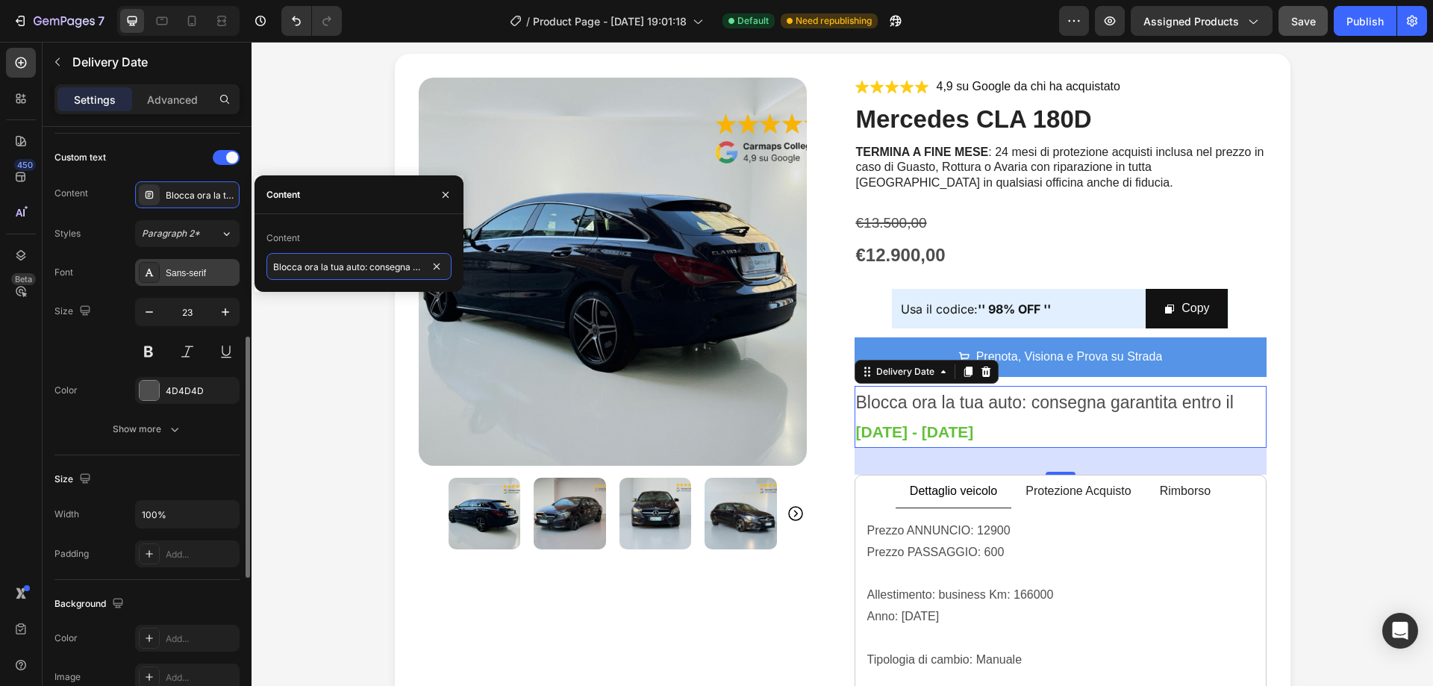
drag, startPoint x: 367, startPoint y: 266, endPoint x: 209, endPoint y: 266, distance: 158.3
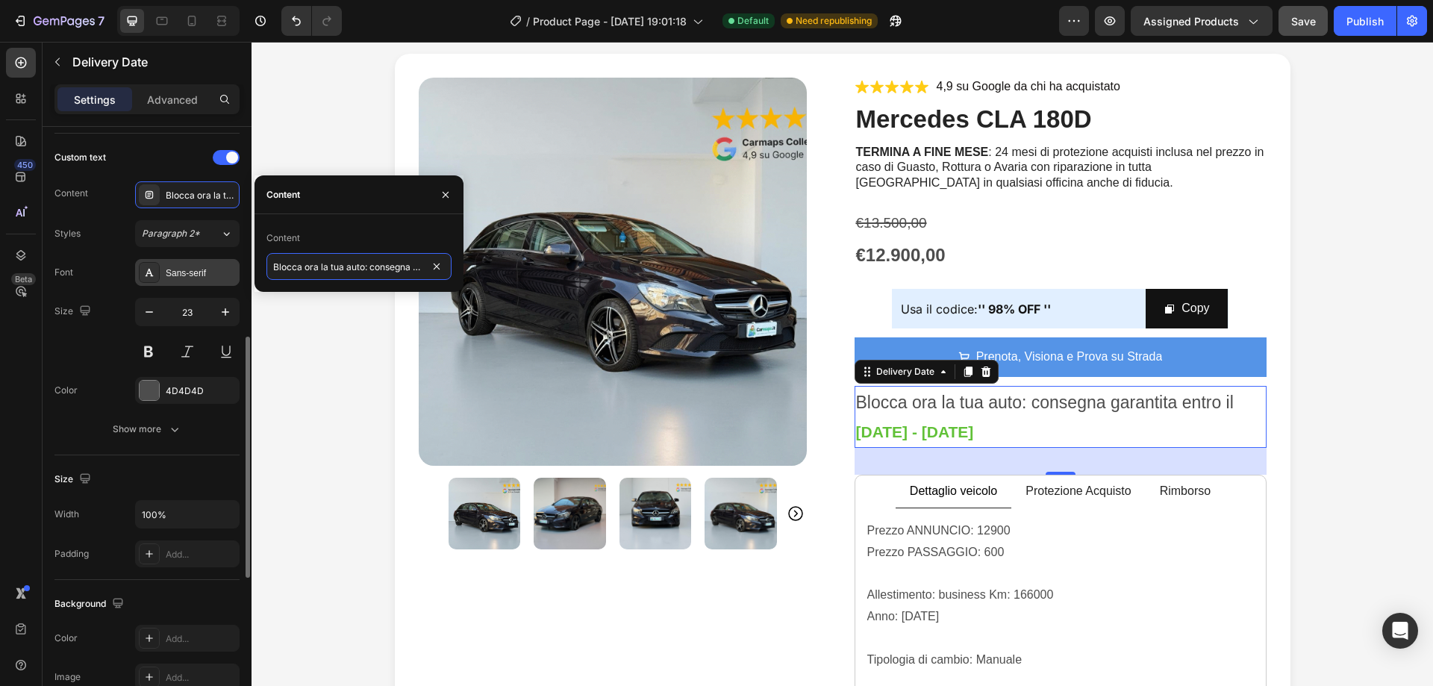
click at [209, 266] on div "450 Beta Sections(18) Elements(84) Section Element Hero Section Product Detail …" at bounding box center [126, 364] width 252 height 644
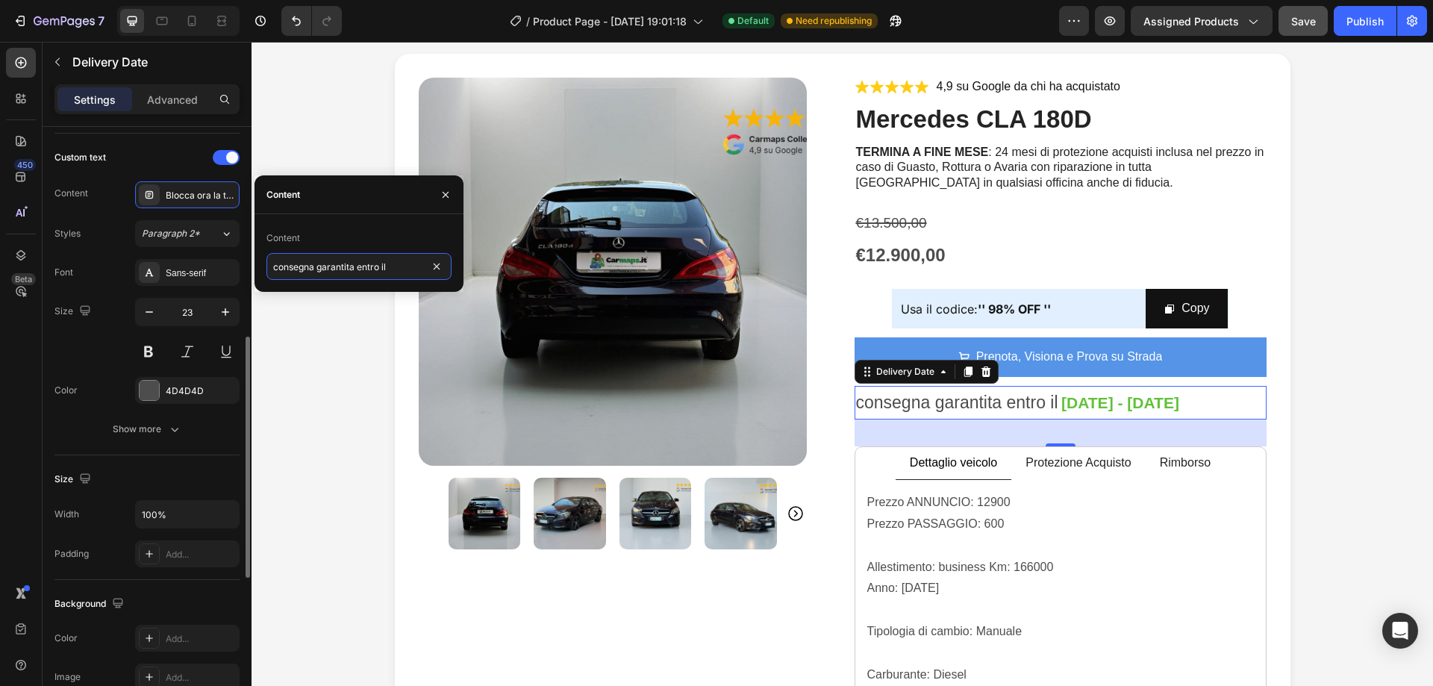
paste input "Prenota [DATE] con solo il 2% e ritira la tua auto"
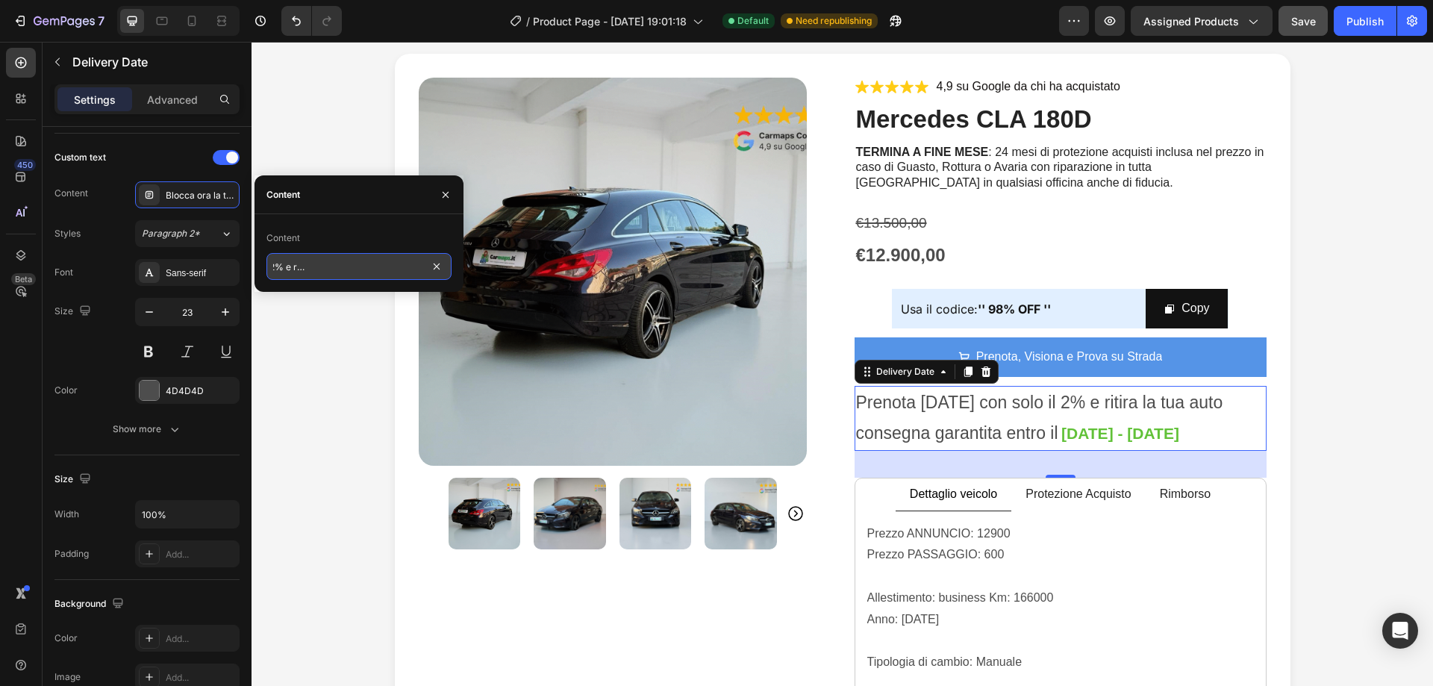
scroll to position [0, 160]
drag, startPoint x: 417, startPoint y: 264, endPoint x: 426, endPoint y: 267, distance: 10.2
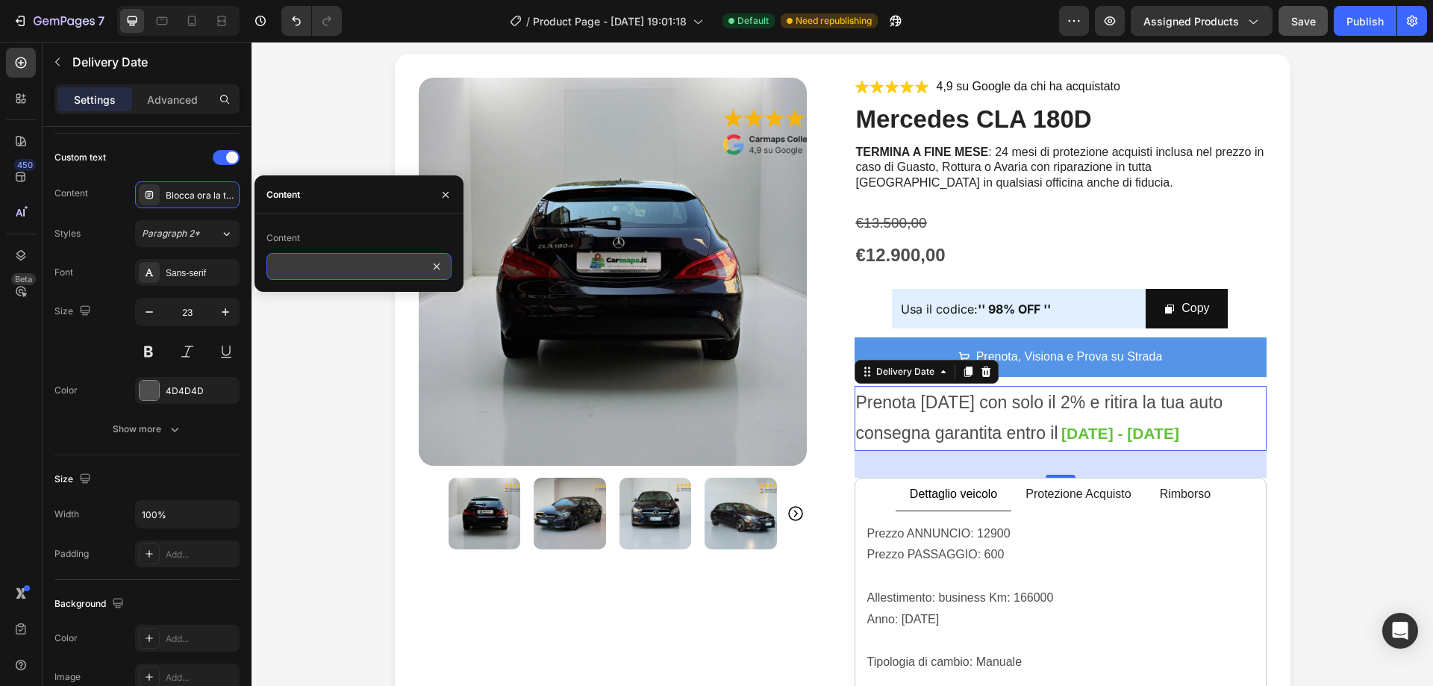
click at [426, 267] on input "Prenota [DATE] con solo il 2% e ritira la tua auto consegna garantita entro il" at bounding box center [358, 266] width 185 height 27
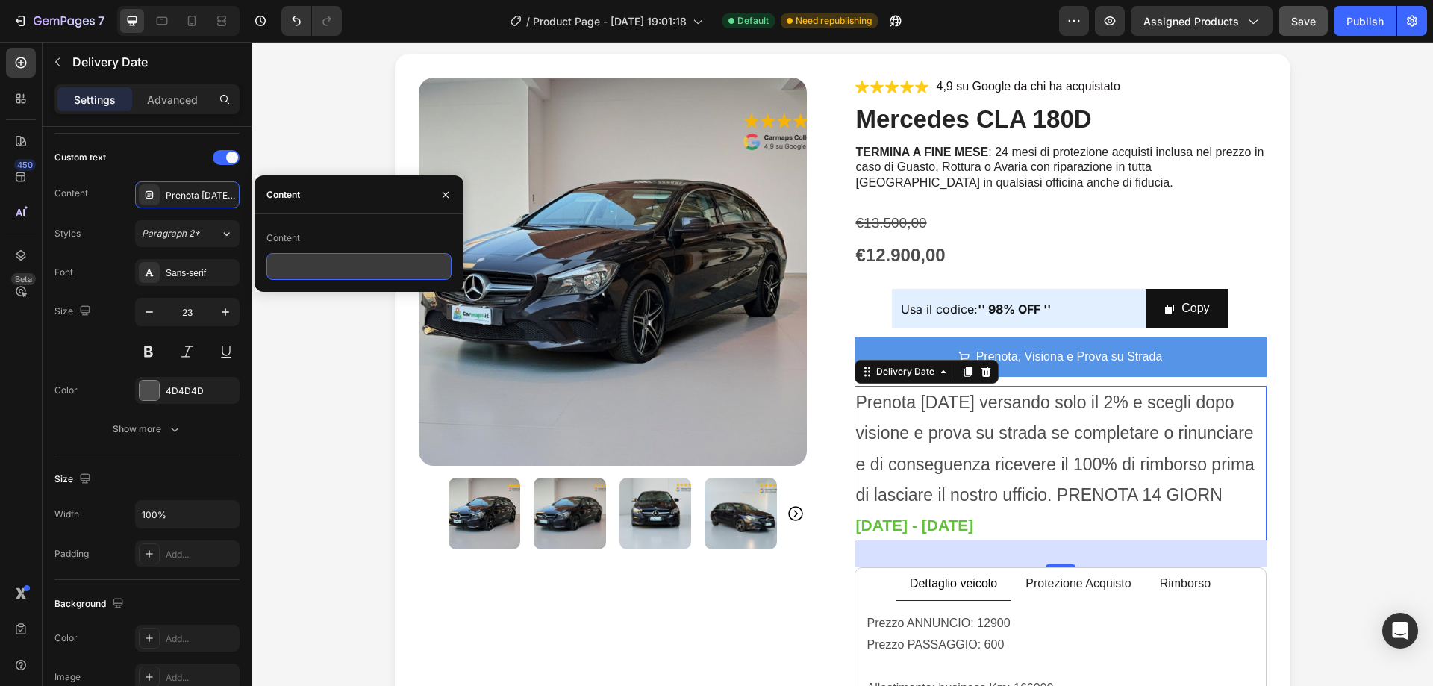
scroll to position [0, 701]
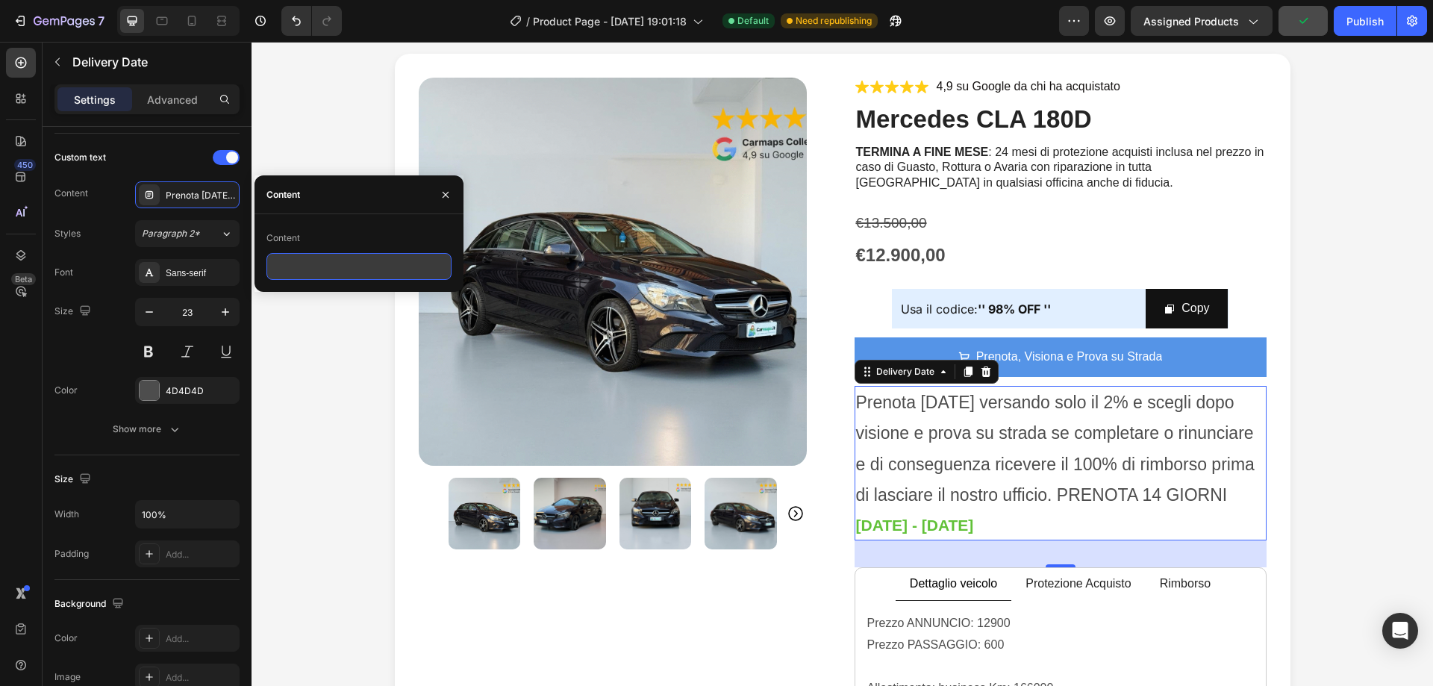
click at [378, 266] on input "Prenota [DATE] versando solo il 2% e scegli dopo visione e prova su strada se c…" at bounding box center [358, 266] width 185 height 27
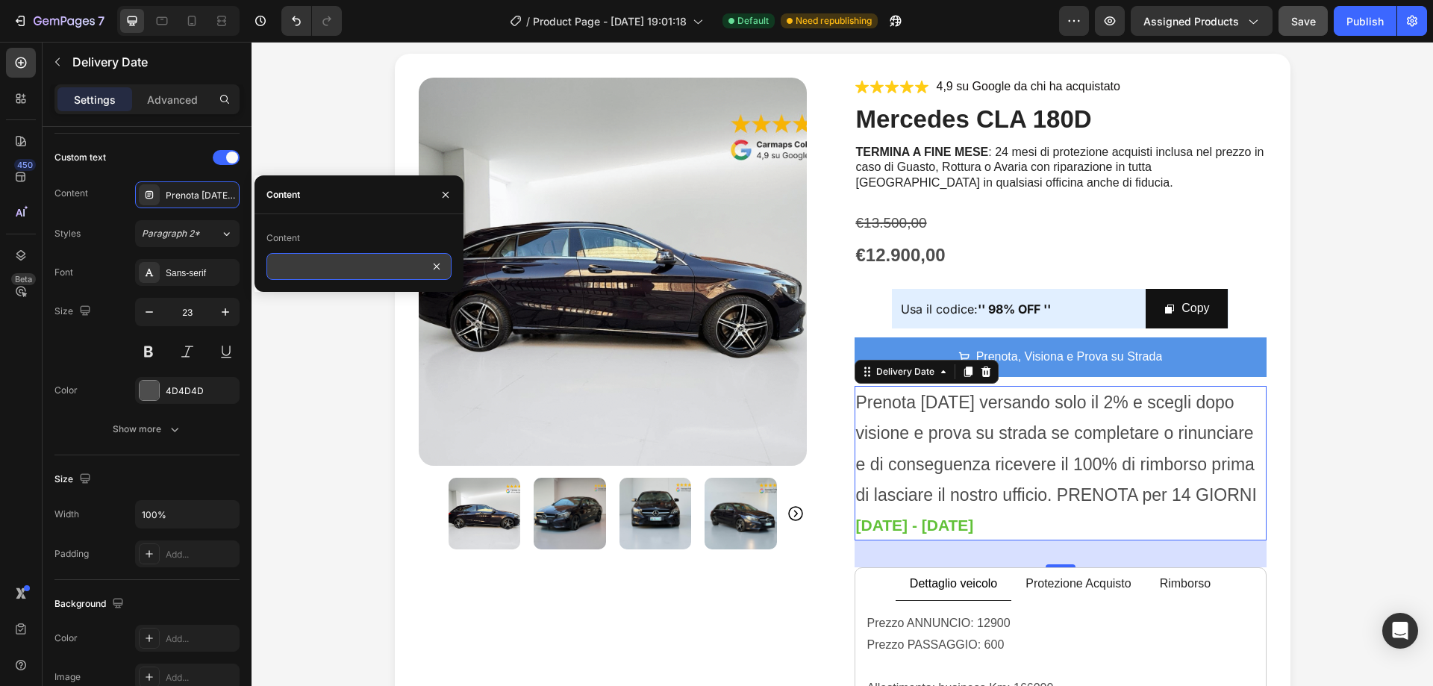
scroll to position [0, 718]
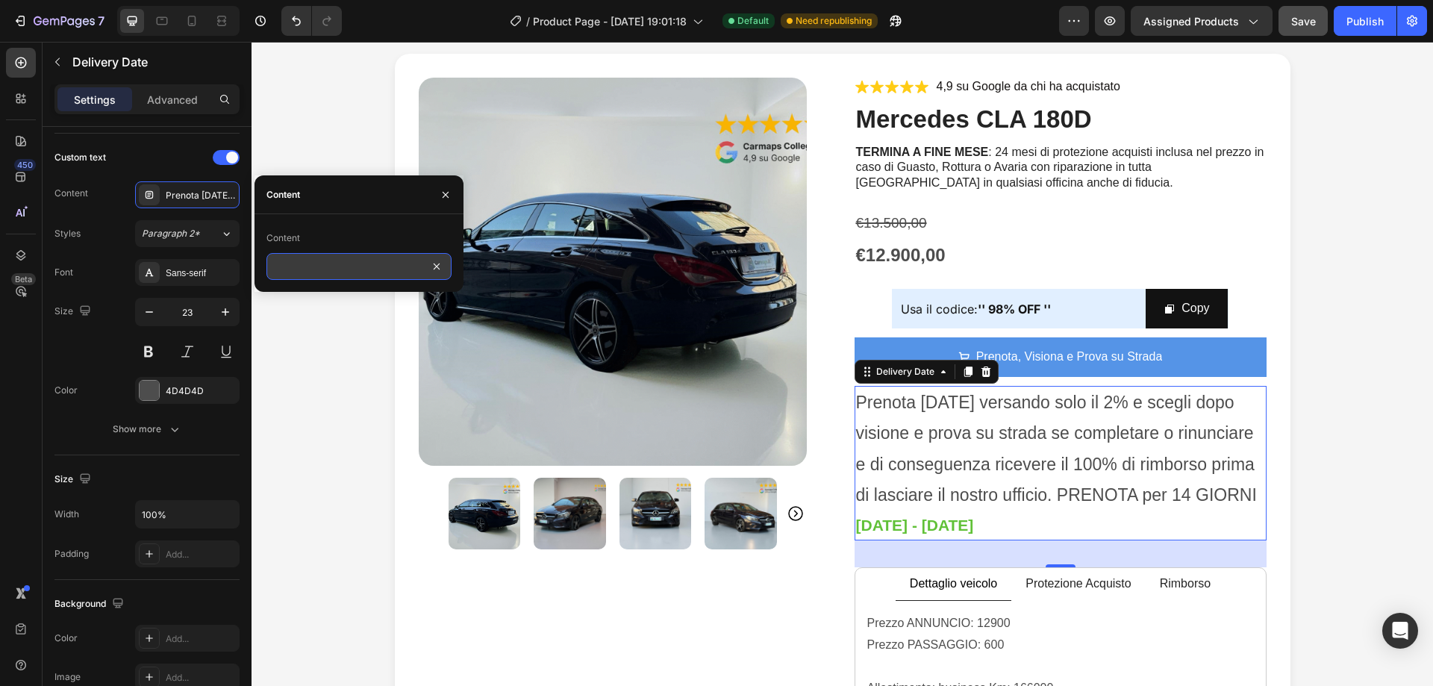
drag, startPoint x: 411, startPoint y: 264, endPoint x: 423, endPoint y: 266, distance: 12.3
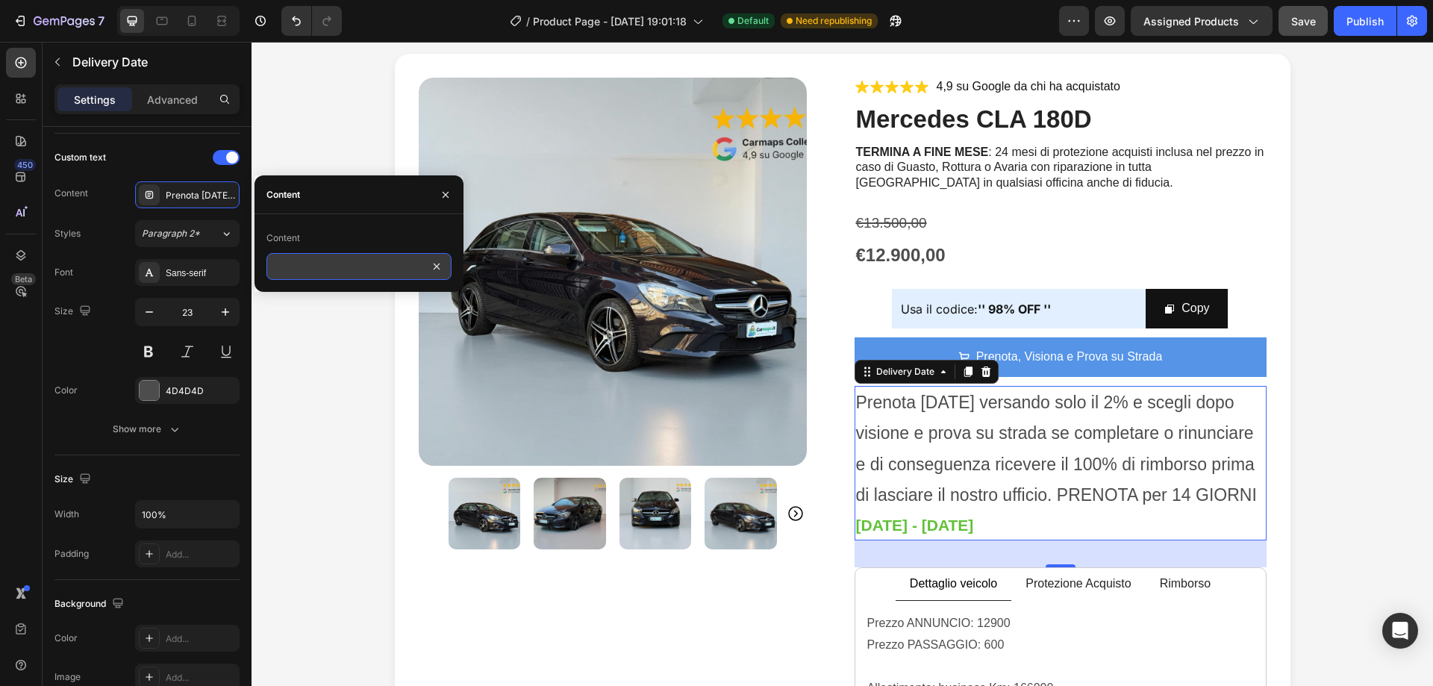
click at [423, 266] on input "Prenota [DATE] versando solo il 2% e scegli dopo visione e prova su strada se c…" at bounding box center [358, 266] width 185 height 27
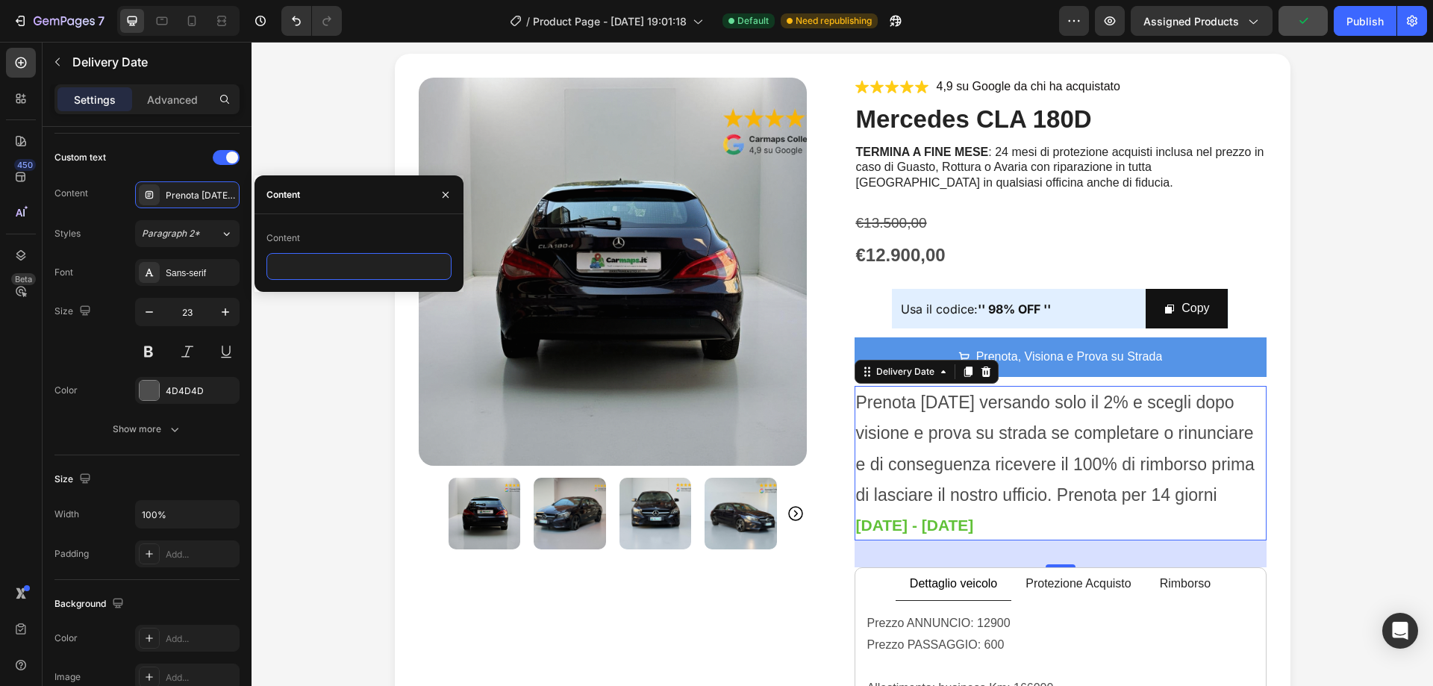
scroll to position [0, 0]
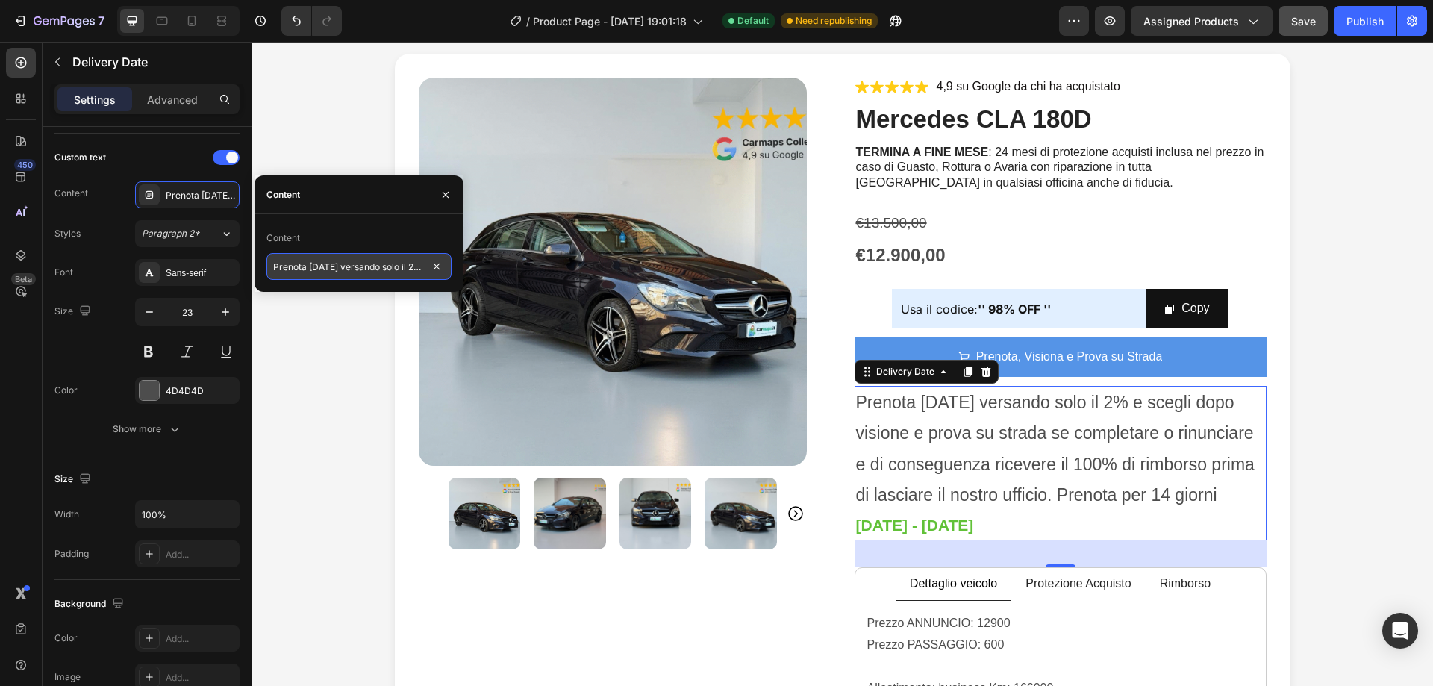
click at [419, 265] on input "Prenota [DATE] versando solo il 2% e scegli dopo visione e prova su strada se c…" at bounding box center [358, 266] width 185 height 27
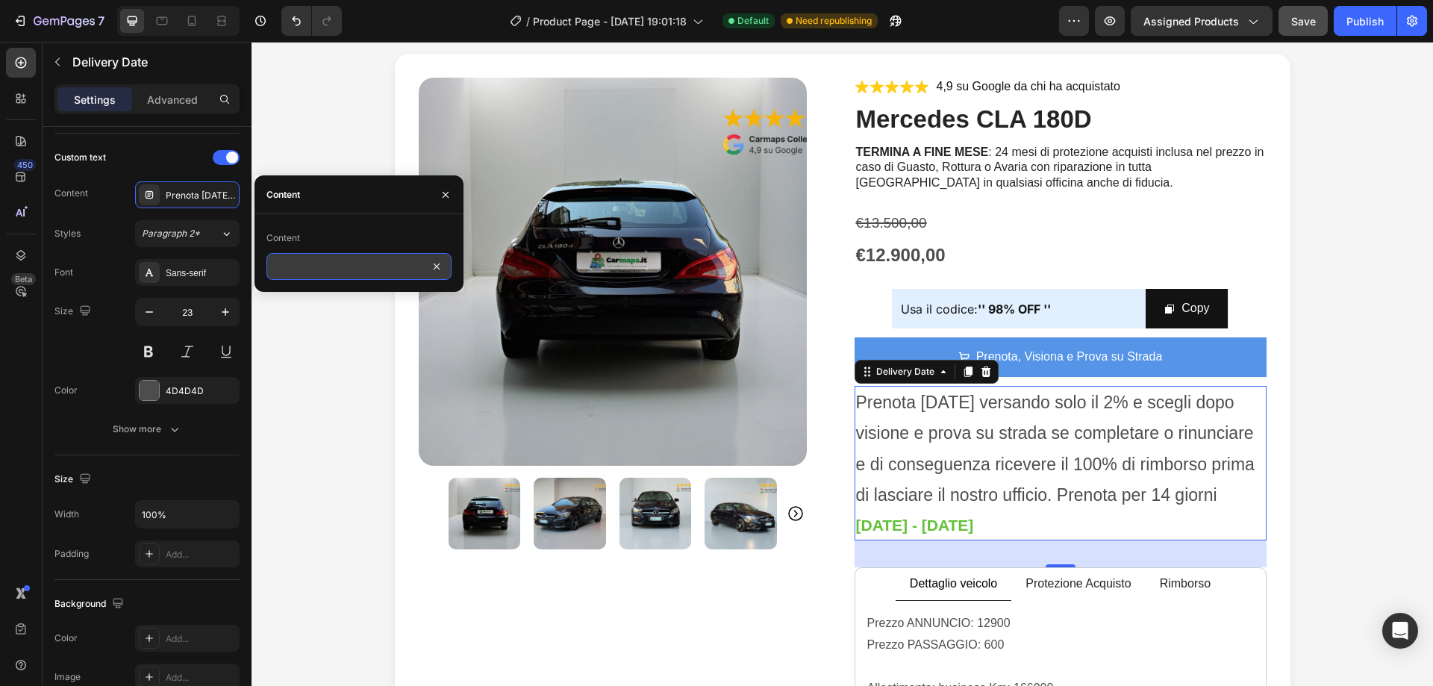
scroll to position [0, 702]
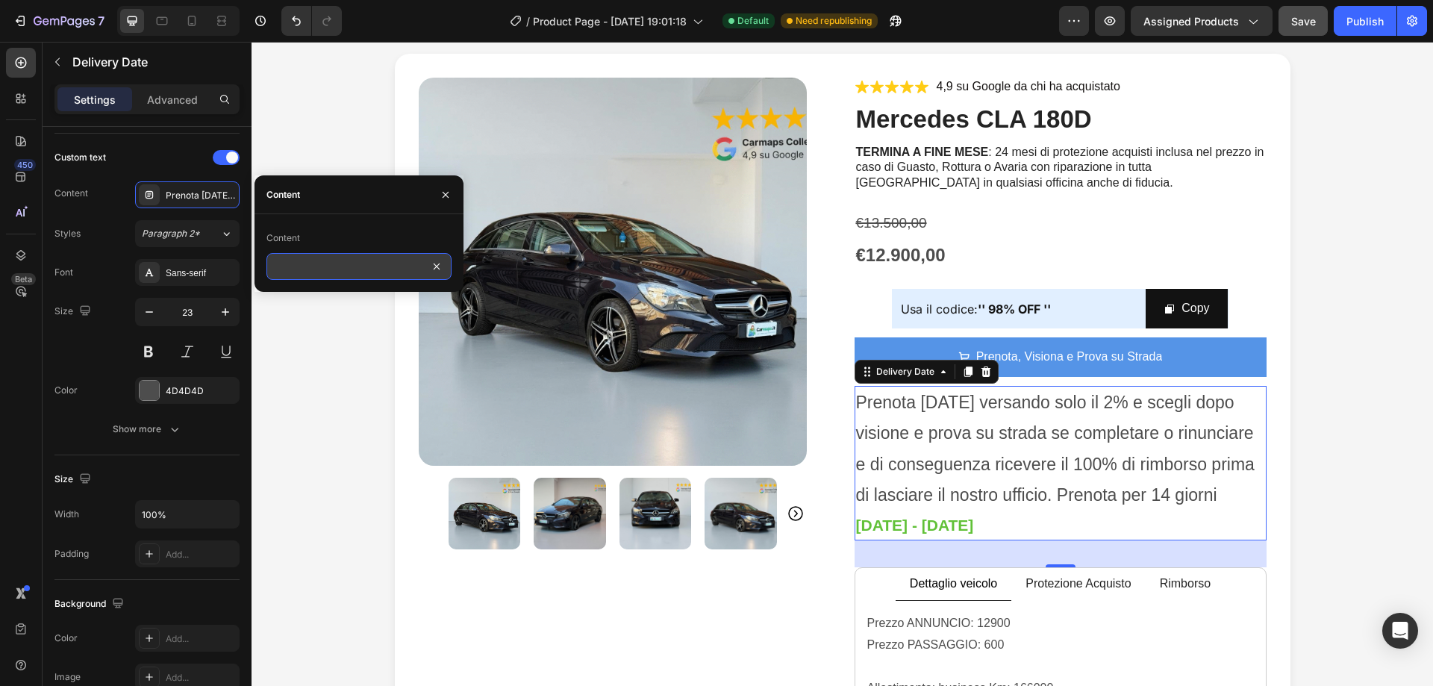
paste input "➞"
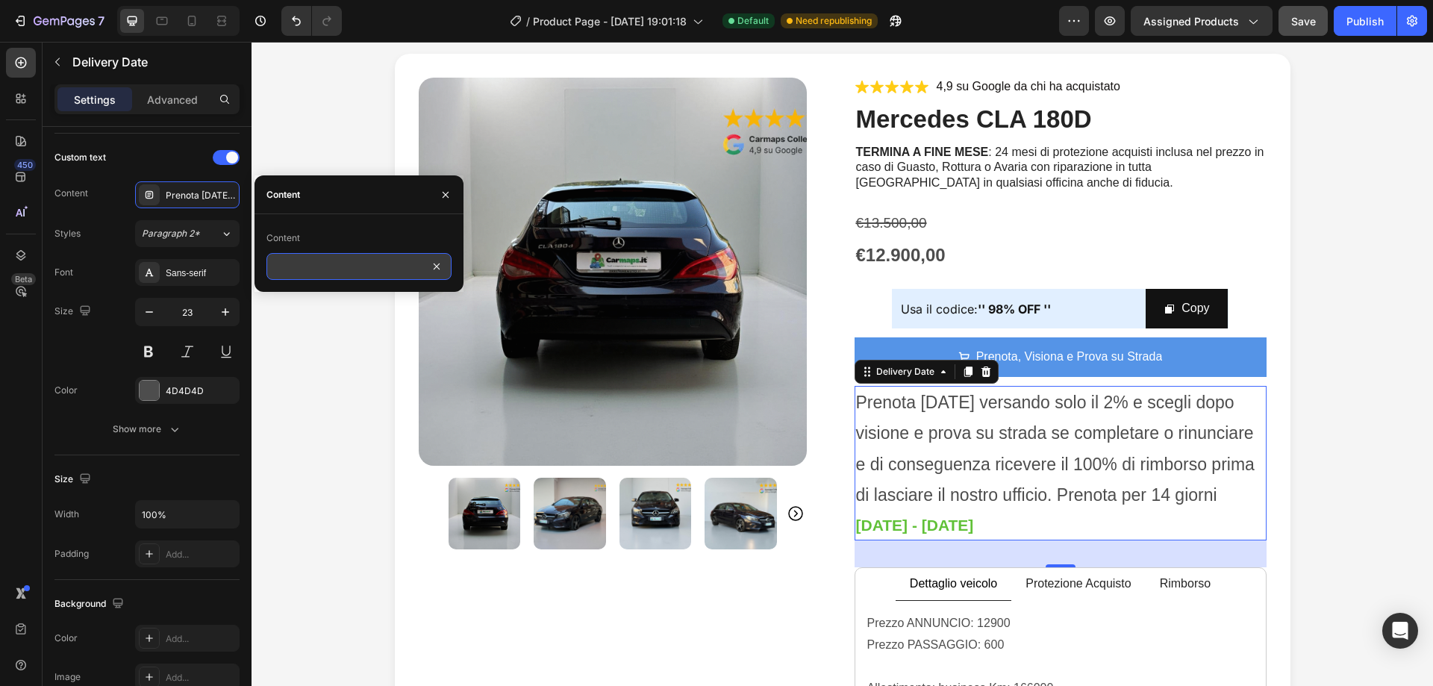
scroll to position [0, 714]
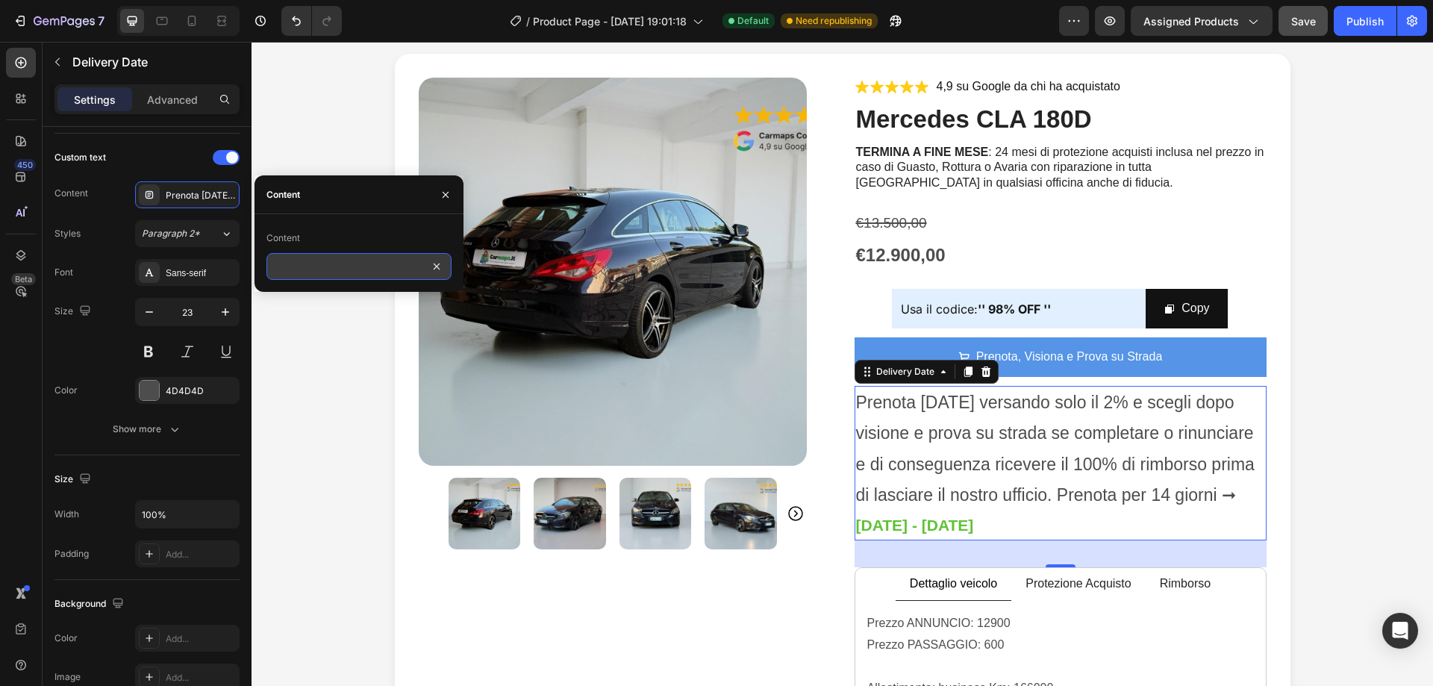
click at [355, 264] on input "Prenota [DATE] versando solo il 2% e scegli dopo visione e prova su strada se c…" at bounding box center [358, 266] width 185 height 27
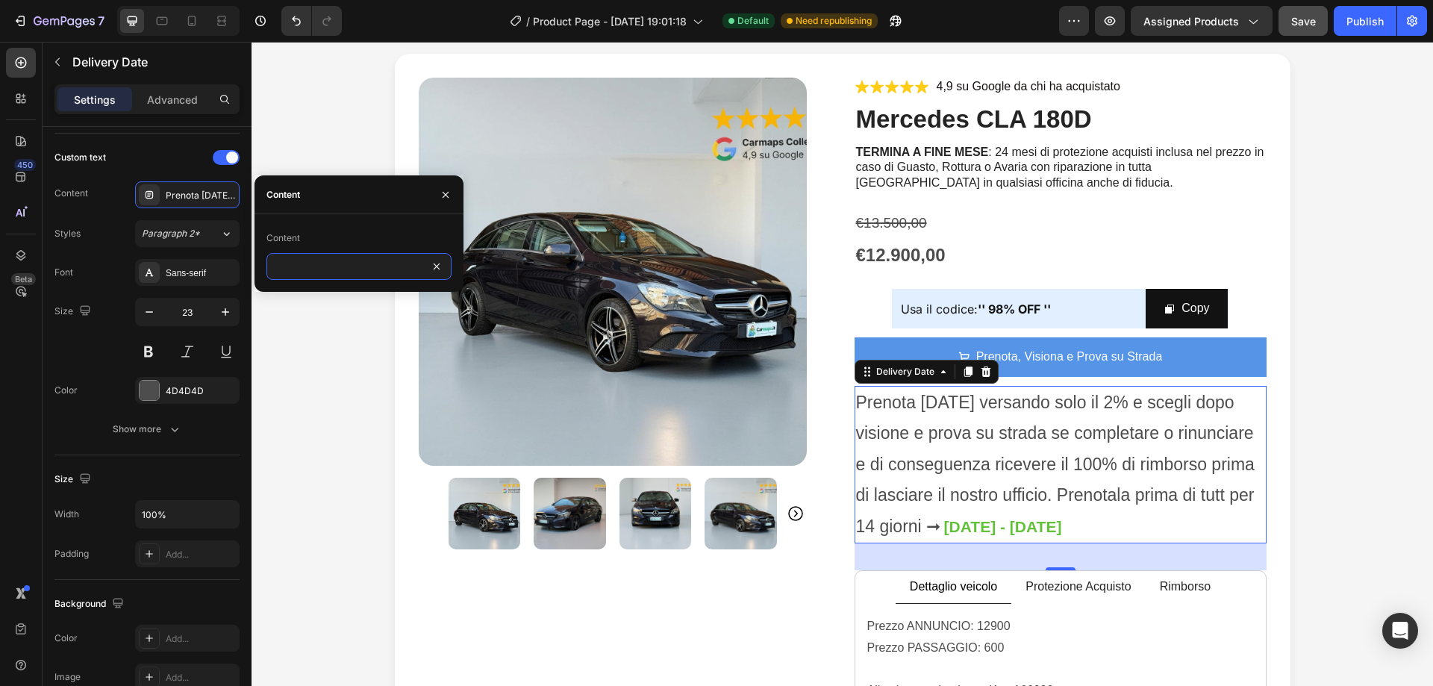
type input "Prenota [DATE] versando solo il 2% e scegli dopo visione e prova su strada se c…"
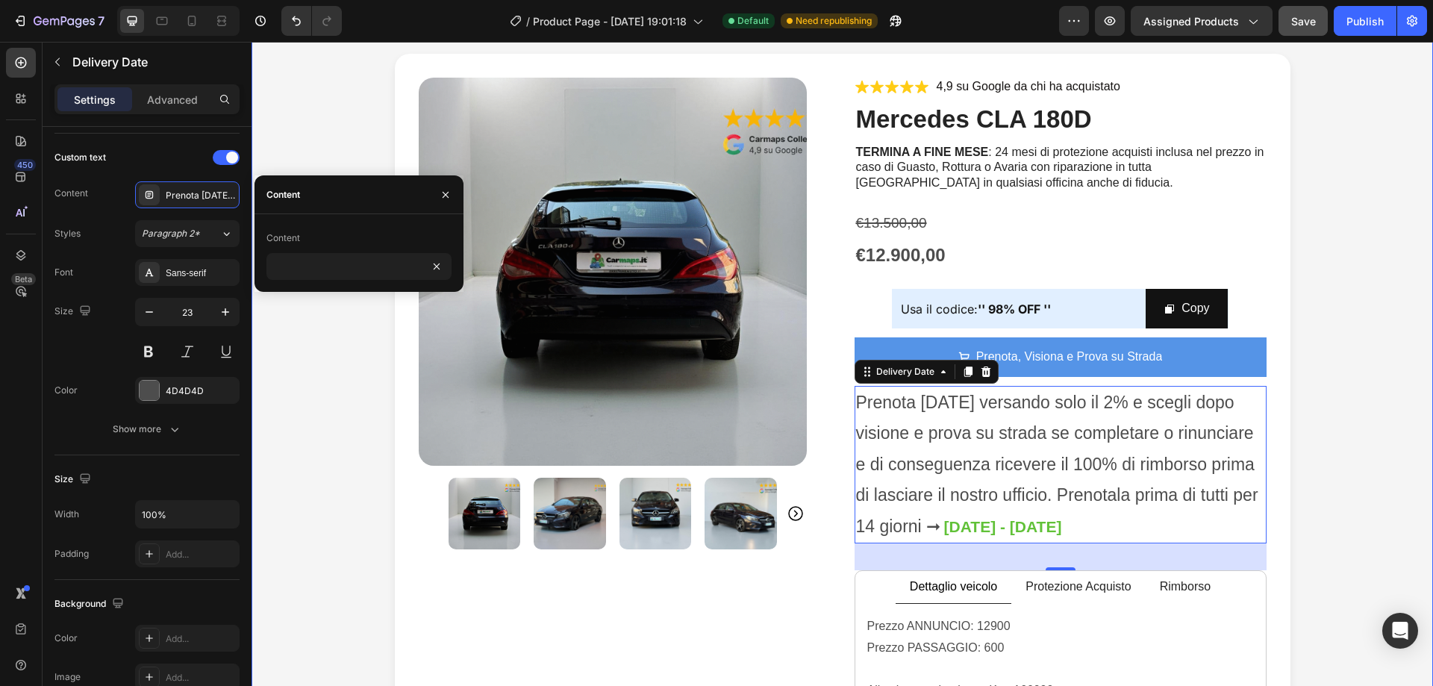
click at [1409, 205] on div "Icon Icon Icon Icon Icon Icon List 4,9 su Google da chi ha già Acquistato Text …" at bounding box center [843, 516] width 1182 height 997
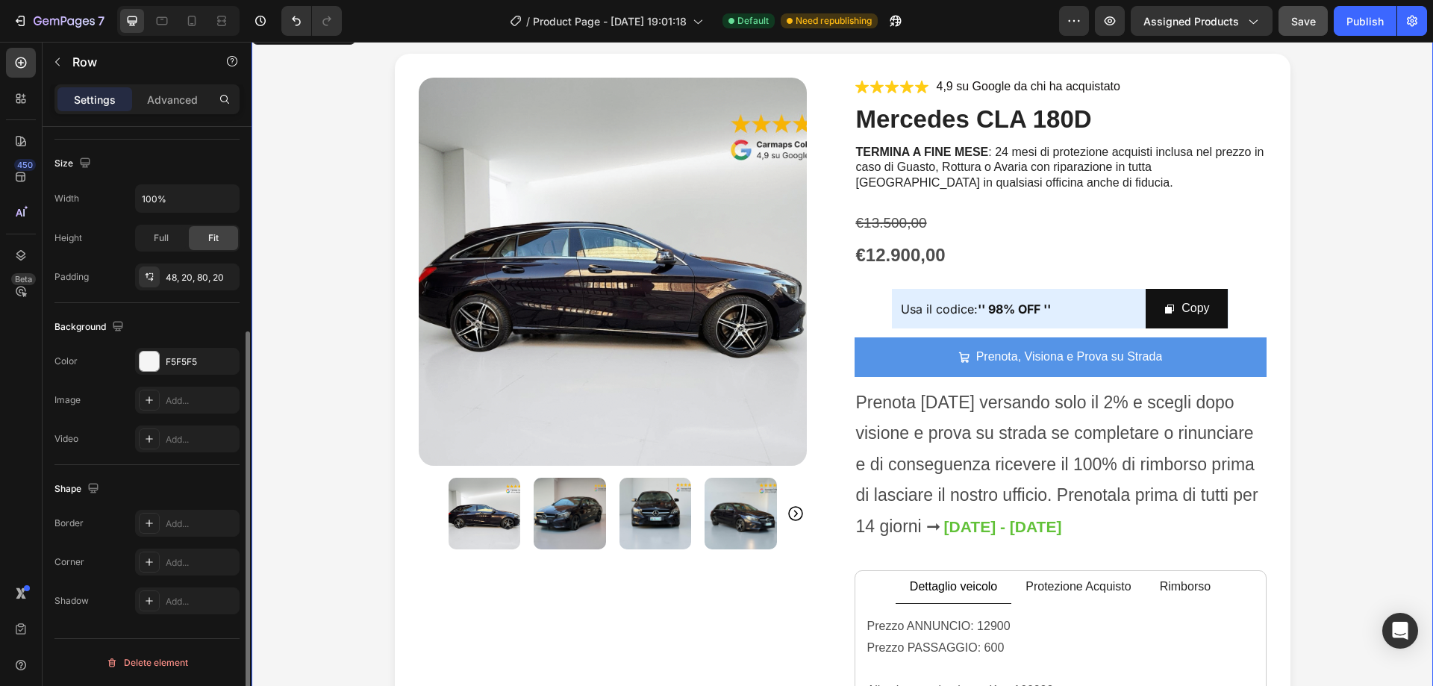
scroll to position [0, 0]
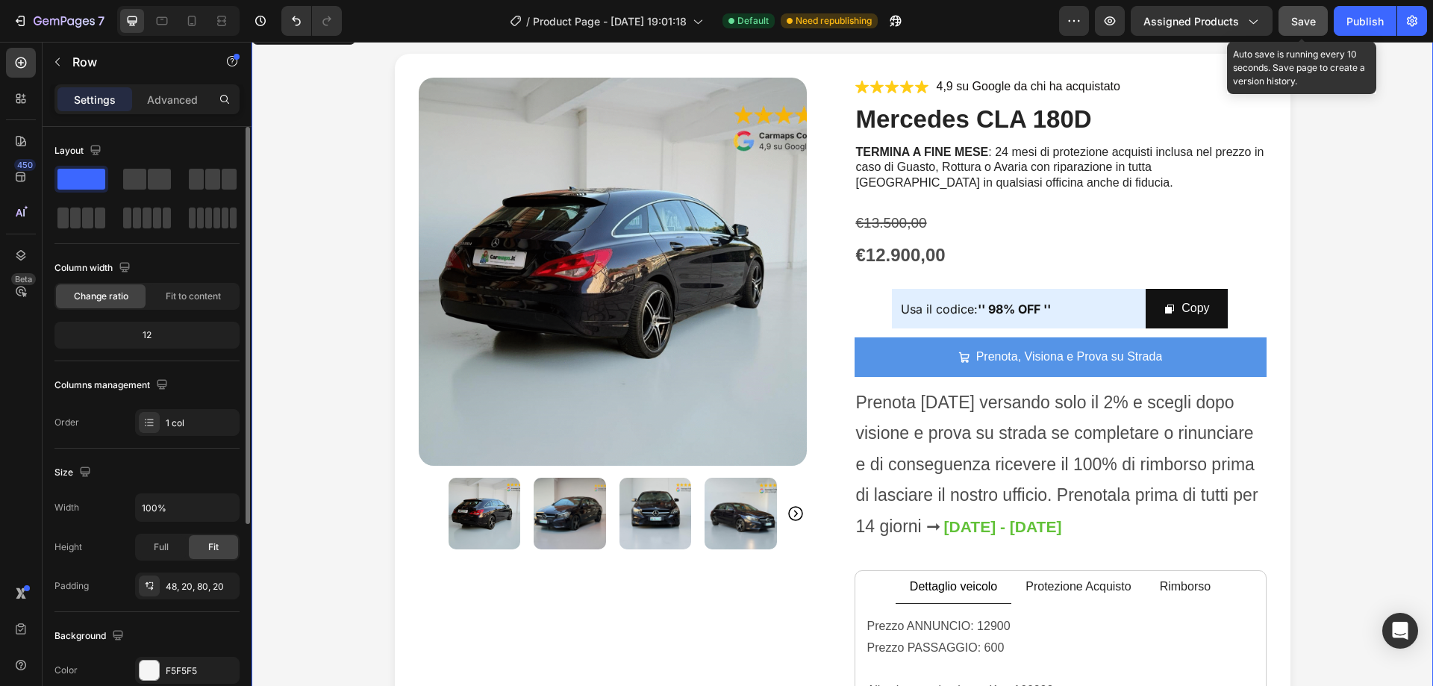
click at [1316, 27] on span "Save" at bounding box center [1303, 21] width 25 height 13
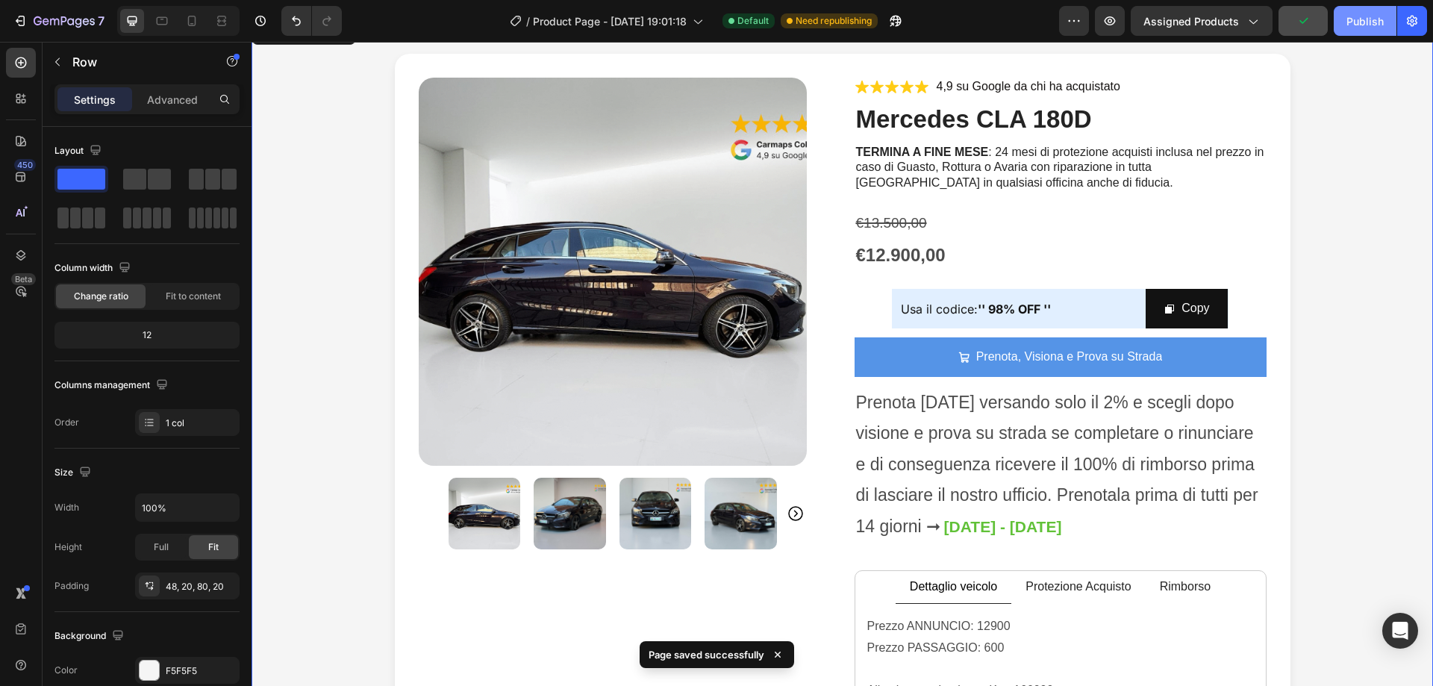
click at [1357, 26] on div "Publish" at bounding box center [1365, 21] width 37 height 16
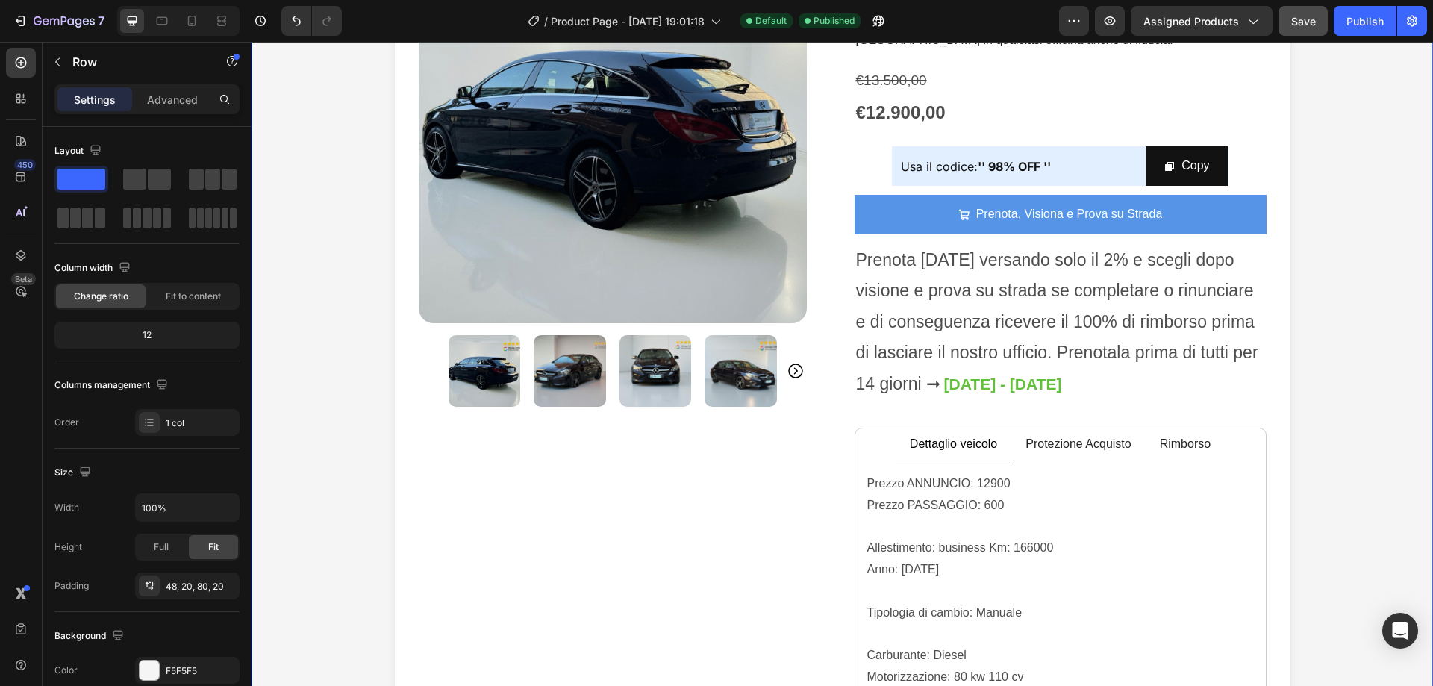
scroll to position [448, 0]
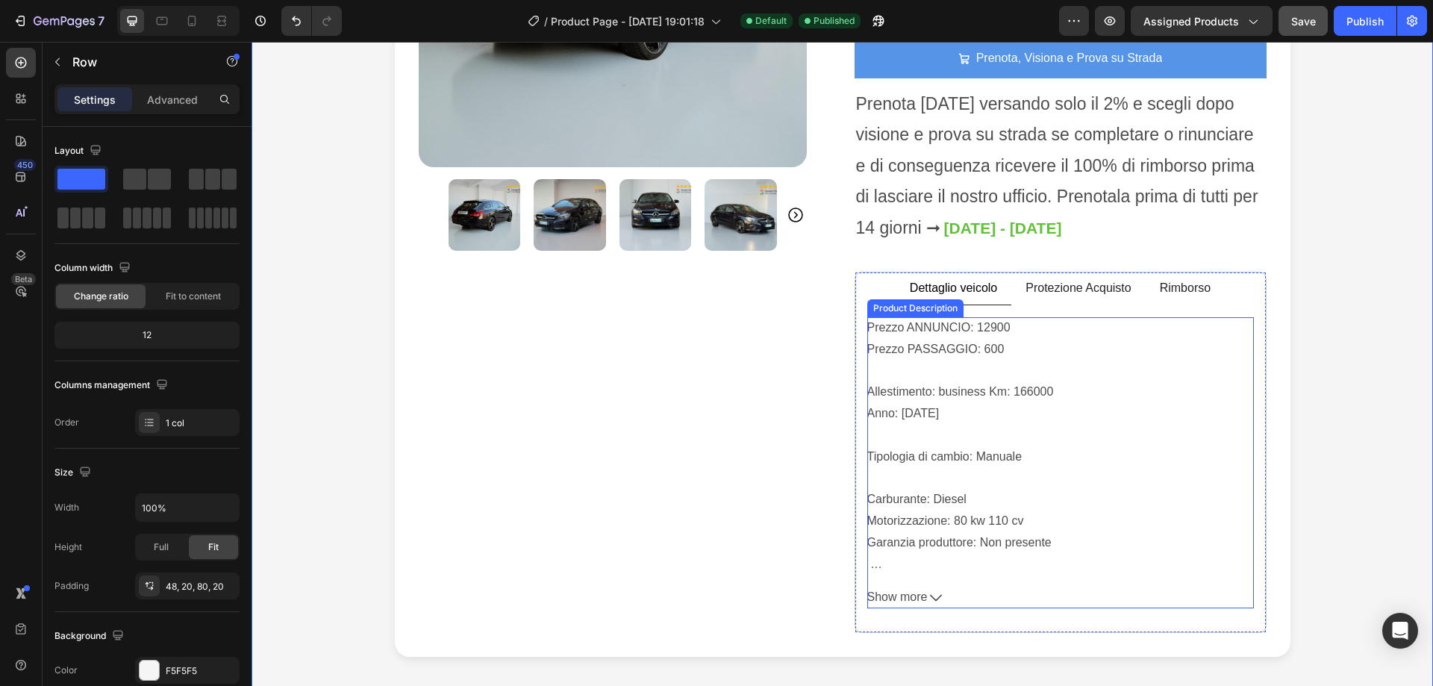
click at [914, 601] on span "Show more" at bounding box center [897, 598] width 60 height 22
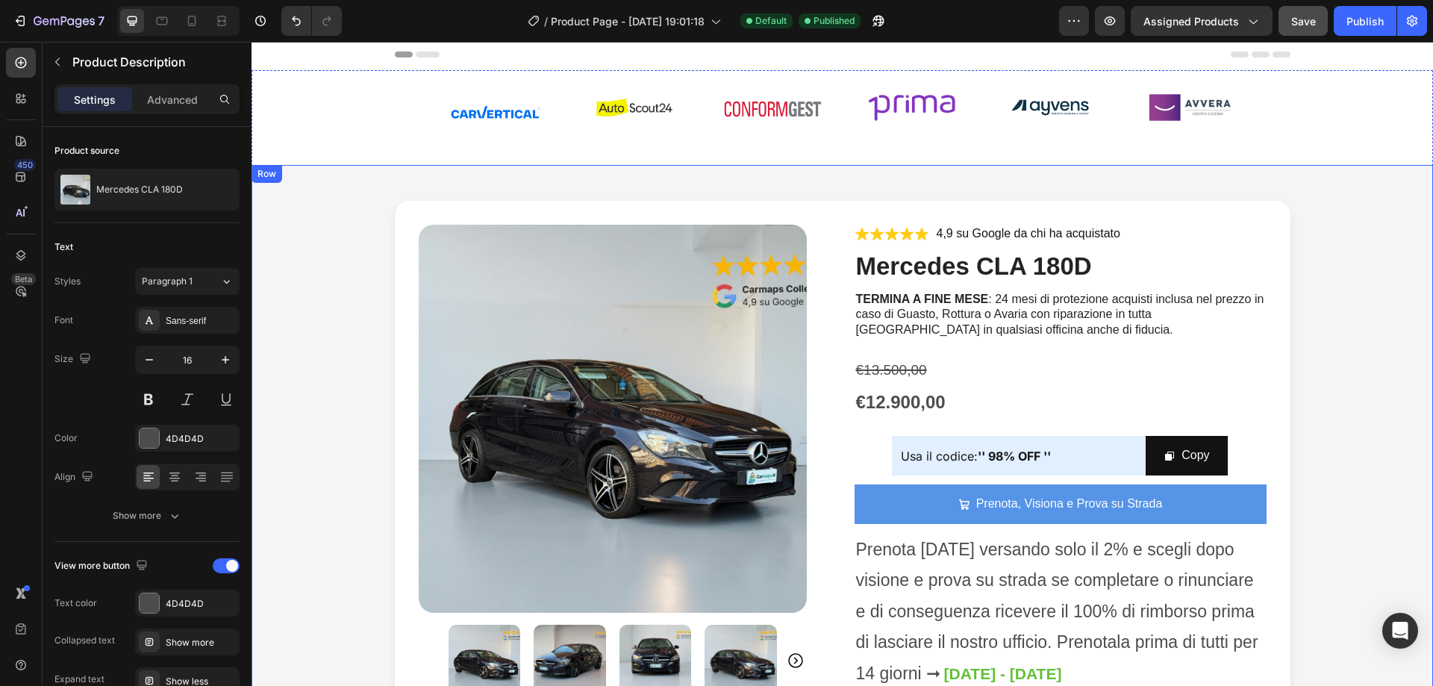
scroll to position [0, 0]
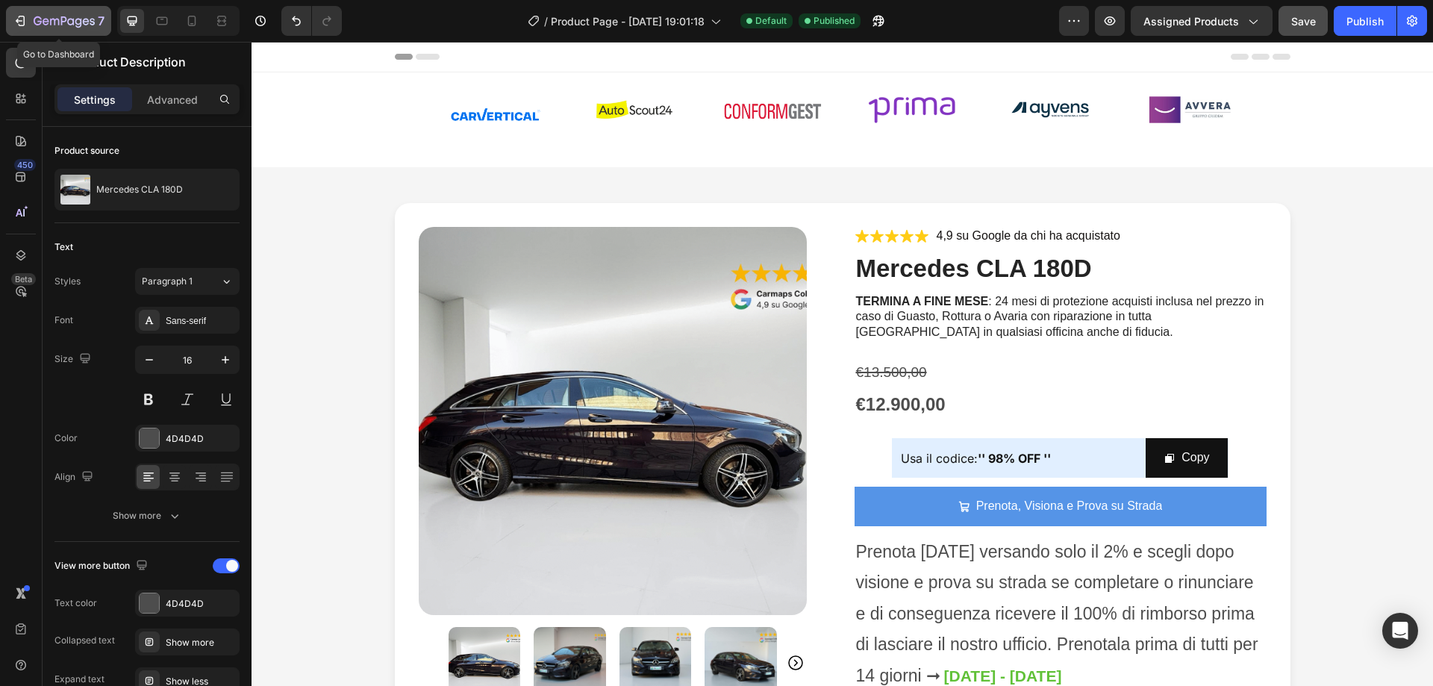
click at [78, 13] on div "7" at bounding box center [69, 21] width 71 height 18
